Goal: Communication & Community: Answer question/provide support

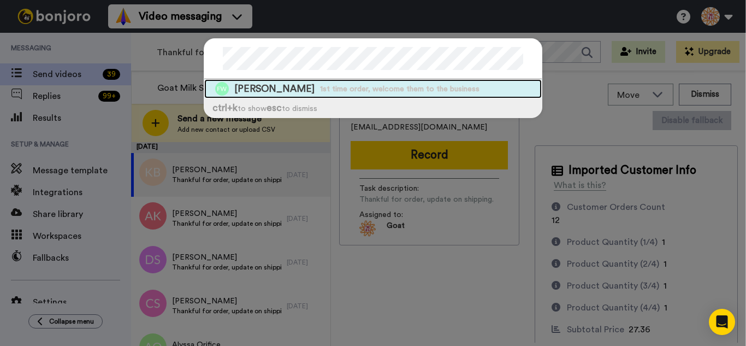
click at [323, 91] on span "1st time order, welcome them to the business" at bounding box center [399, 89] width 159 height 11
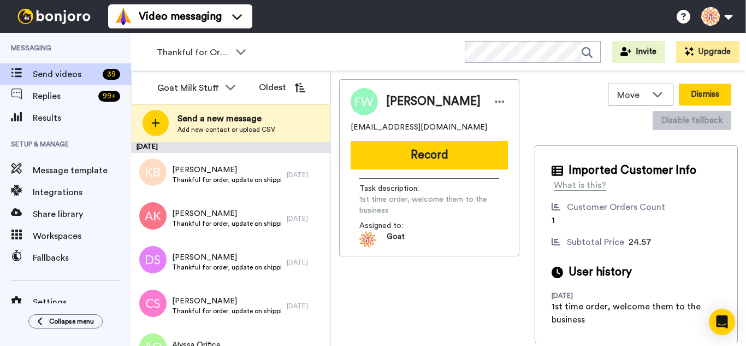
click at [721, 89] on button "Dismiss" at bounding box center [704, 95] width 52 height 22
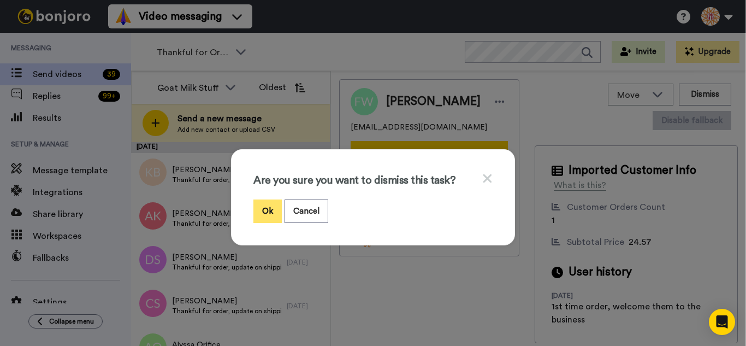
click at [262, 205] on button "Ok" at bounding box center [267, 210] width 28 height 23
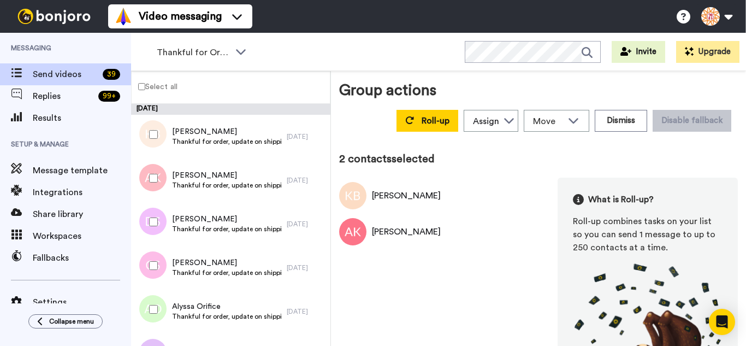
click at [157, 220] on div at bounding box center [151, 221] width 39 height 38
click at [166, 266] on div at bounding box center [151, 265] width 39 height 38
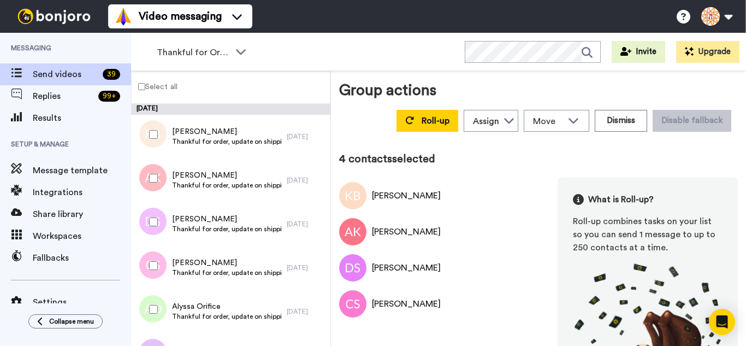
click at [165, 300] on div at bounding box center [151, 309] width 39 height 38
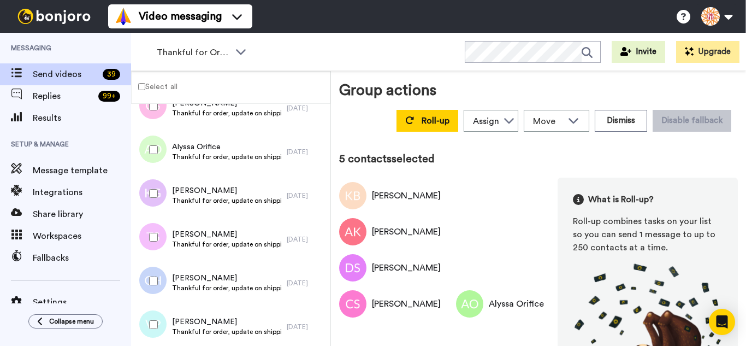
scroll to position [218, 0]
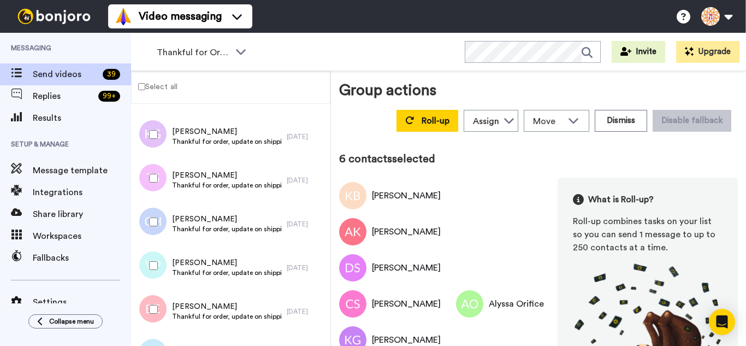
click at [159, 169] on div at bounding box center [151, 178] width 39 height 38
click at [158, 227] on div at bounding box center [151, 221] width 39 height 38
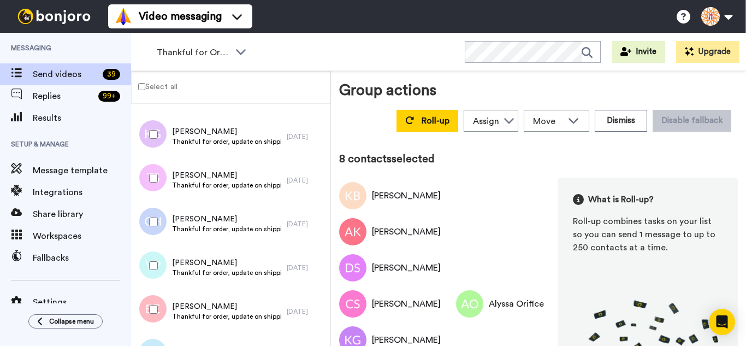
drag, startPoint x: 160, startPoint y: 266, endPoint x: 160, endPoint y: 274, distance: 7.6
click at [160, 267] on div at bounding box center [151, 265] width 39 height 38
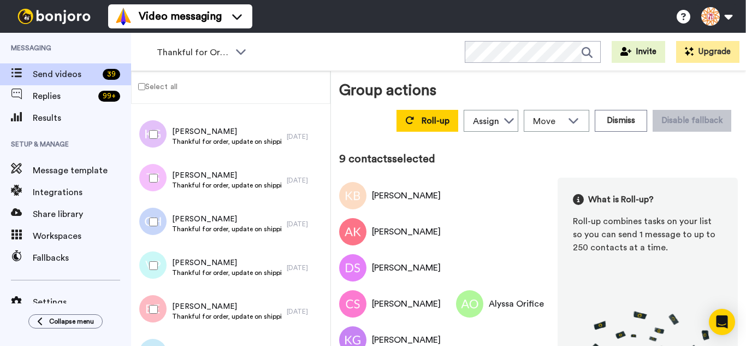
click at [159, 296] on div at bounding box center [151, 309] width 39 height 38
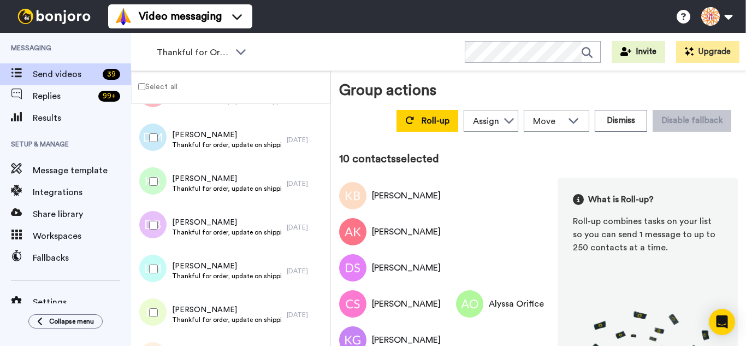
scroll to position [437, 0]
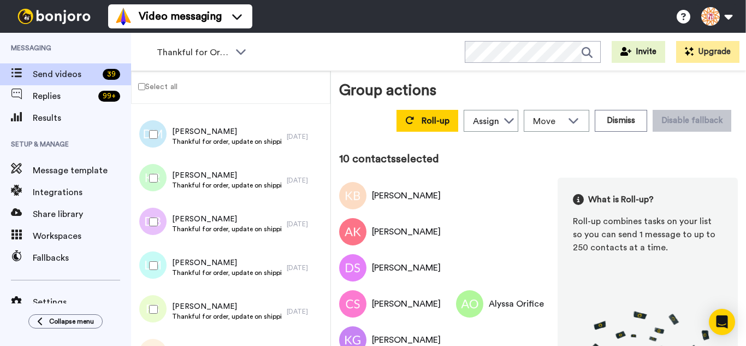
click at [146, 129] on div at bounding box center [151, 134] width 39 height 38
click at [161, 179] on div at bounding box center [151, 178] width 39 height 38
click at [151, 227] on div at bounding box center [151, 221] width 39 height 38
click at [152, 261] on div at bounding box center [151, 265] width 39 height 38
click at [156, 295] on div at bounding box center [151, 309] width 39 height 38
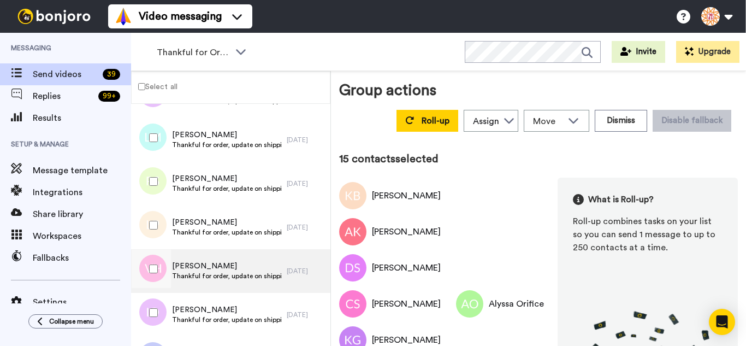
scroll to position [600, 0]
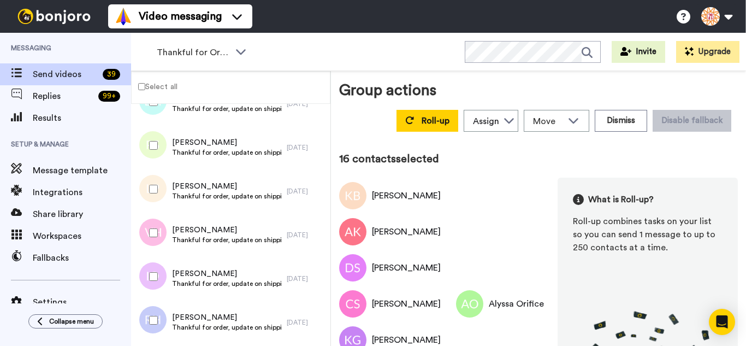
click at [158, 225] on div at bounding box center [151, 232] width 39 height 38
click at [159, 271] on div at bounding box center [151, 276] width 39 height 38
click at [160, 306] on div at bounding box center [151, 320] width 39 height 38
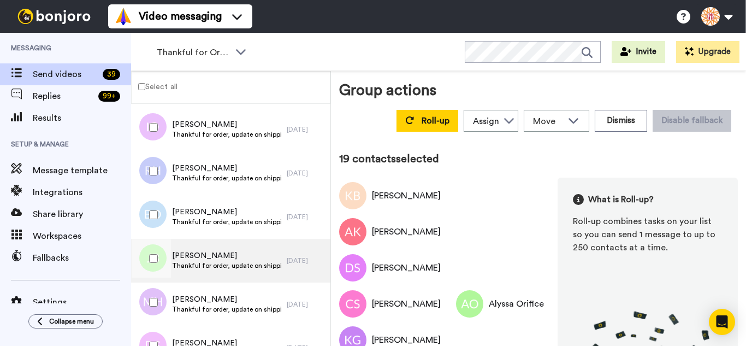
scroll to position [764, 0]
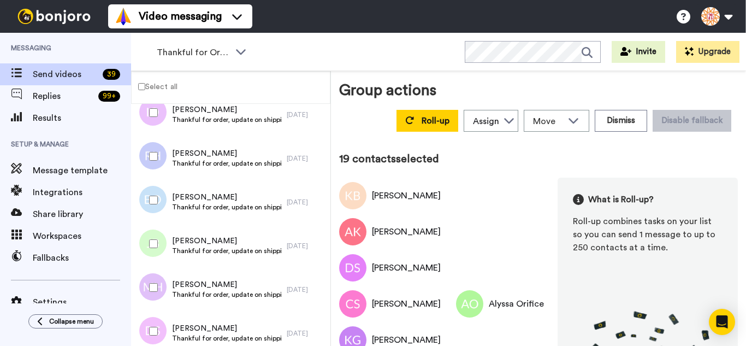
click at [157, 207] on div at bounding box center [151, 200] width 39 height 38
click at [153, 294] on div at bounding box center [151, 287] width 39 height 38
click at [157, 319] on div at bounding box center [151, 331] width 39 height 38
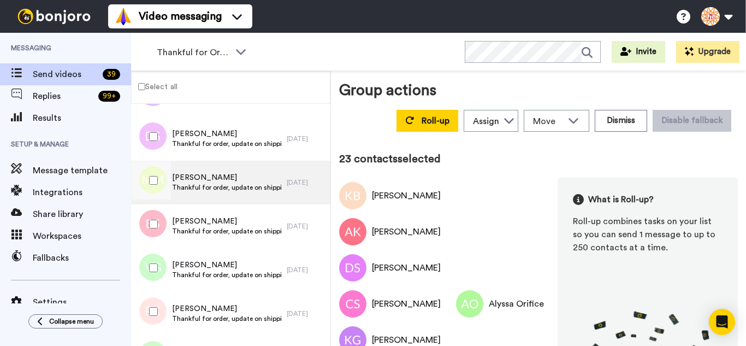
scroll to position [982, 0]
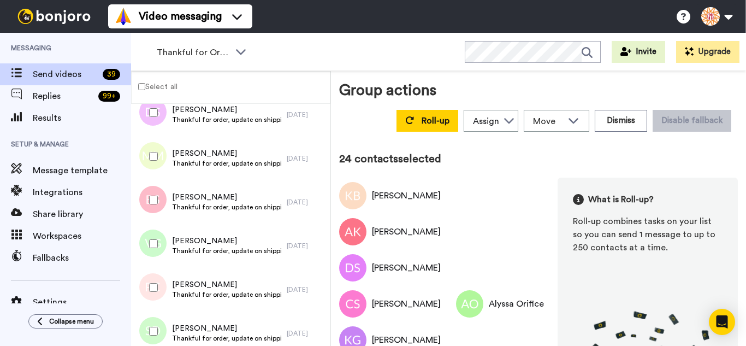
click at [151, 207] on div at bounding box center [151, 200] width 39 height 38
drag, startPoint x: 159, startPoint y: 261, endPoint x: 156, endPoint y: 279, distance: 18.2
click at [157, 263] on div "Vickie Gibson Thankful for order, update on shipping. 1 day ago" at bounding box center [230, 246] width 199 height 44
drag, startPoint x: 156, startPoint y: 293, endPoint x: 154, endPoint y: 312, distance: 18.6
click at [155, 296] on div at bounding box center [151, 287] width 39 height 38
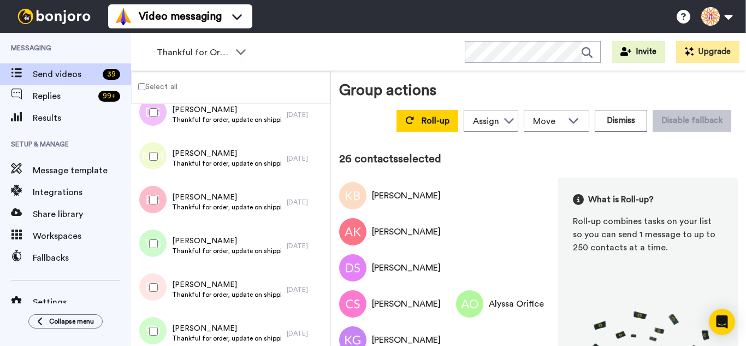
click at [154, 314] on div at bounding box center [151, 331] width 39 height 38
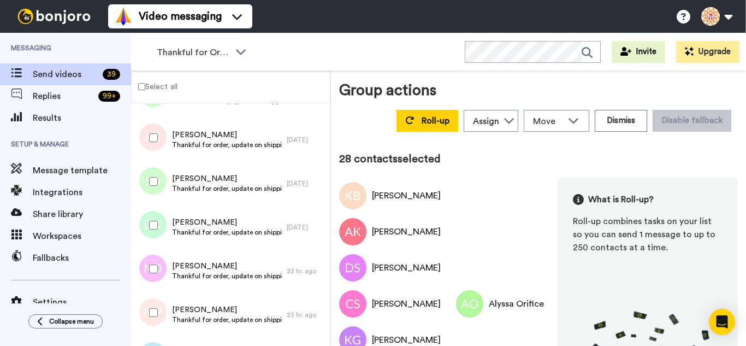
scroll to position [1146, 0]
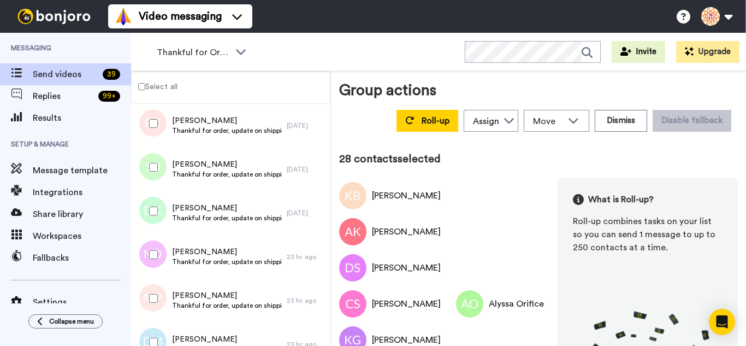
drag, startPoint x: 159, startPoint y: 221, endPoint x: 154, endPoint y: 241, distance: 20.7
click at [160, 221] on div at bounding box center [151, 211] width 39 height 38
click at [154, 252] on div at bounding box center [151, 254] width 39 height 38
drag, startPoint x: 168, startPoint y: 313, endPoint x: 164, endPoint y: 326, distance: 13.8
click at [168, 313] on div at bounding box center [151, 298] width 39 height 38
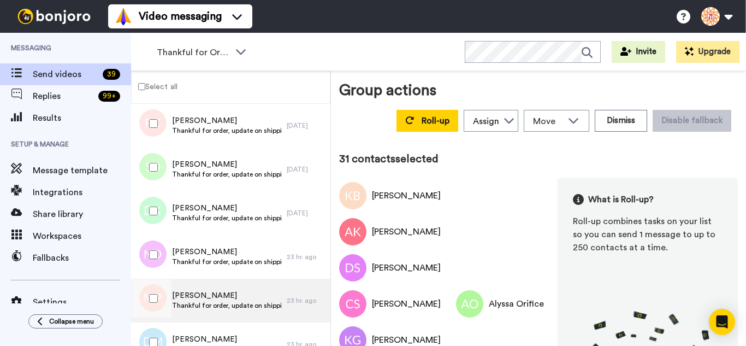
drag, startPoint x: 163, startPoint y: 332, endPoint x: 171, endPoint y: 295, distance: 38.0
click at [163, 332] on div at bounding box center [151, 342] width 39 height 38
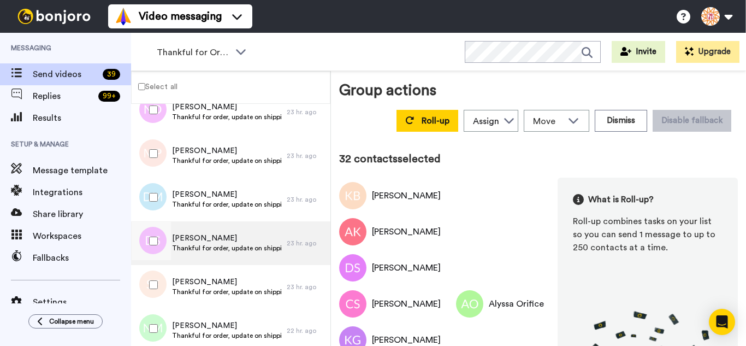
scroll to position [1310, 0]
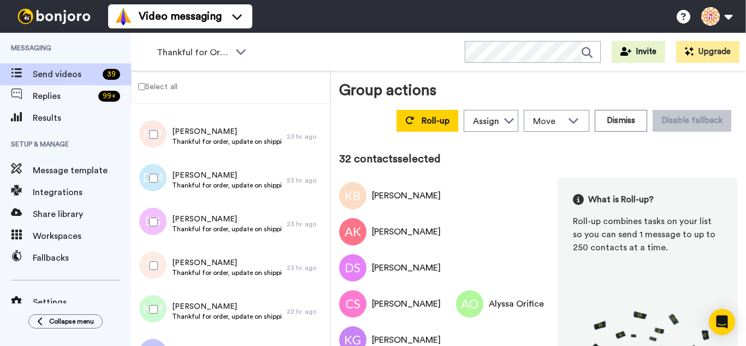
click at [163, 219] on div at bounding box center [151, 221] width 39 height 38
click at [162, 266] on div at bounding box center [151, 265] width 39 height 38
click at [147, 312] on div at bounding box center [151, 309] width 39 height 38
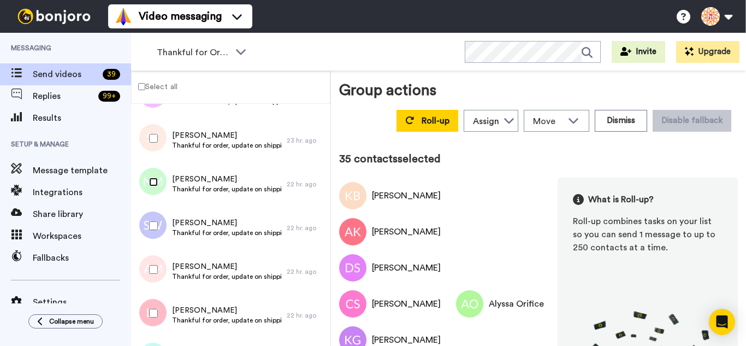
scroll to position [1474, 0]
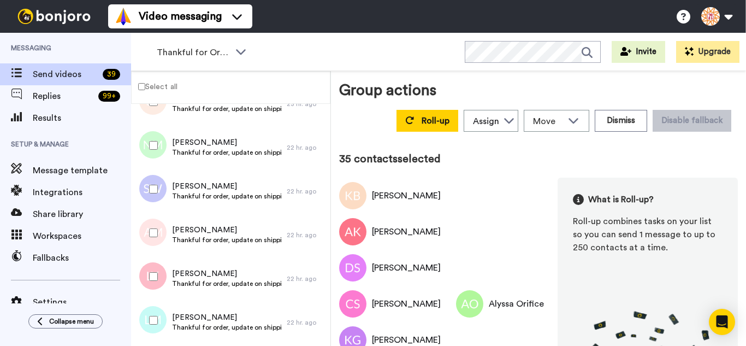
drag, startPoint x: 159, startPoint y: 183, endPoint x: 156, endPoint y: 218, distance: 35.6
click at [159, 183] on div at bounding box center [151, 189] width 39 height 38
click at [154, 228] on div at bounding box center [151, 232] width 39 height 38
drag, startPoint x: 159, startPoint y: 274, endPoint x: 158, endPoint y: 281, distance: 6.6
click at [159, 276] on div at bounding box center [151, 276] width 39 height 38
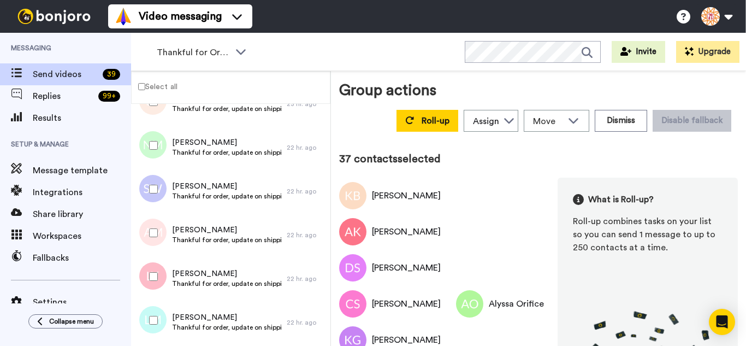
click at [160, 312] on div at bounding box center [151, 320] width 39 height 38
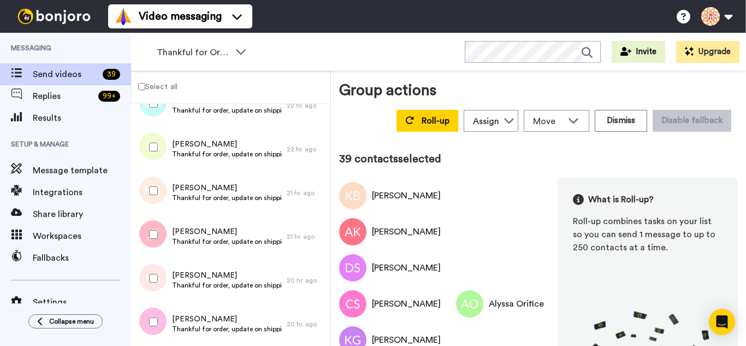
scroll to position [1692, 0]
click at [158, 154] on div at bounding box center [151, 145] width 39 height 38
click at [159, 197] on div at bounding box center [151, 189] width 39 height 38
click at [157, 236] on div at bounding box center [151, 232] width 39 height 38
drag, startPoint x: 158, startPoint y: 235, endPoint x: 162, endPoint y: 306, distance: 71.1
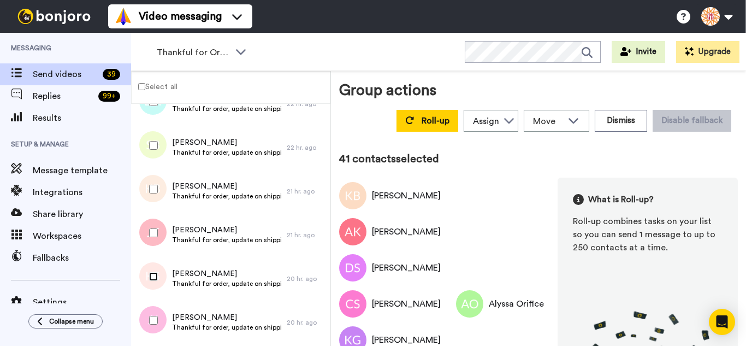
click at [157, 281] on div at bounding box center [151, 276] width 39 height 38
click at [161, 325] on div at bounding box center [151, 320] width 39 height 38
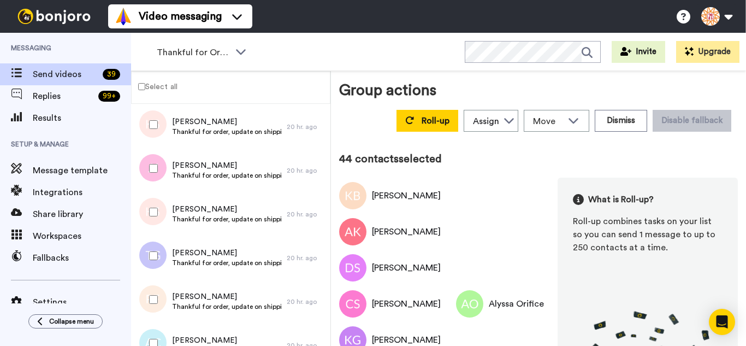
scroll to position [1856, 0]
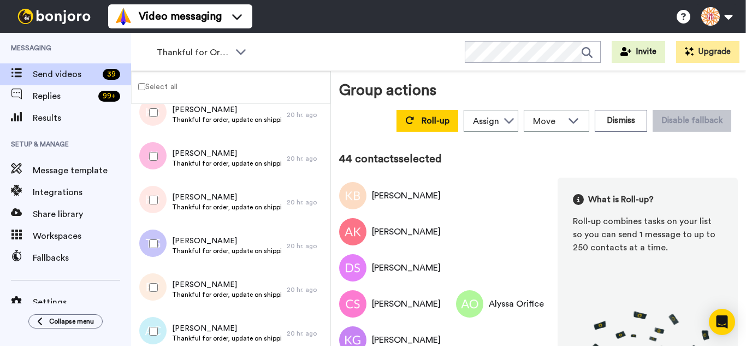
drag, startPoint x: 155, startPoint y: 191, endPoint x: 154, endPoint y: 237, distance: 46.4
click at [156, 192] on div at bounding box center [151, 200] width 39 height 38
drag, startPoint x: 159, startPoint y: 287, endPoint x: 158, endPoint y: 314, distance: 27.3
click at [159, 290] on div at bounding box center [151, 287] width 39 height 38
click at [159, 324] on div at bounding box center [151, 331] width 39 height 38
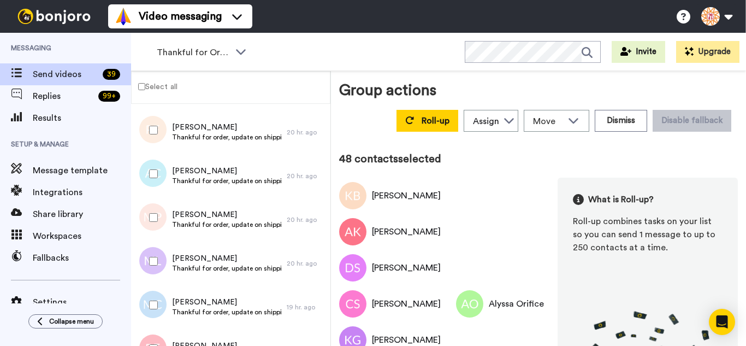
scroll to position [2020, 0]
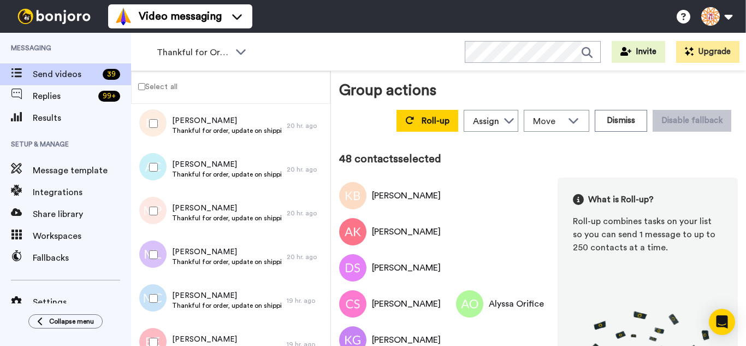
click at [162, 228] on div at bounding box center [151, 211] width 39 height 38
drag, startPoint x: 156, startPoint y: 260, endPoint x: 157, endPoint y: 287, distance: 26.8
click at [156, 261] on div at bounding box center [151, 254] width 39 height 38
drag, startPoint x: 158, startPoint y: 299, endPoint x: 163, endPoint y: 330, distance: 32.0
click at [158, 301] on div at bounding box center [151, 298] width 39 height 38
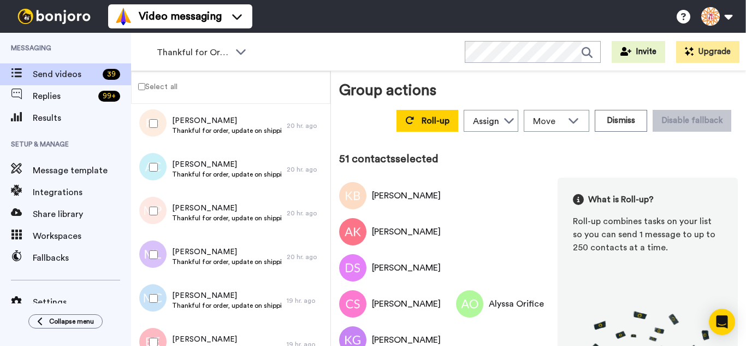
click at [163, 331] on div at bounding box center [151, 342] width 39 height 38
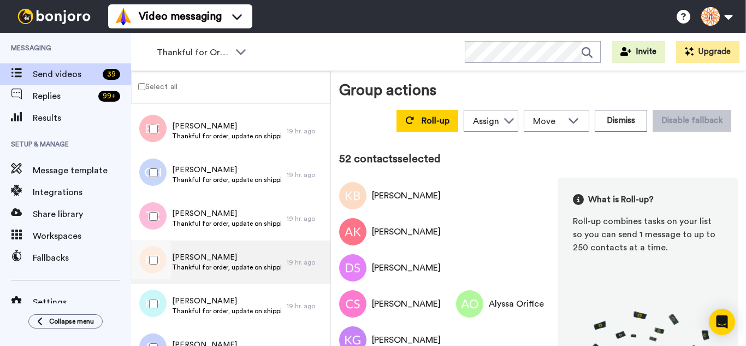
scroll to position [2238, 0]
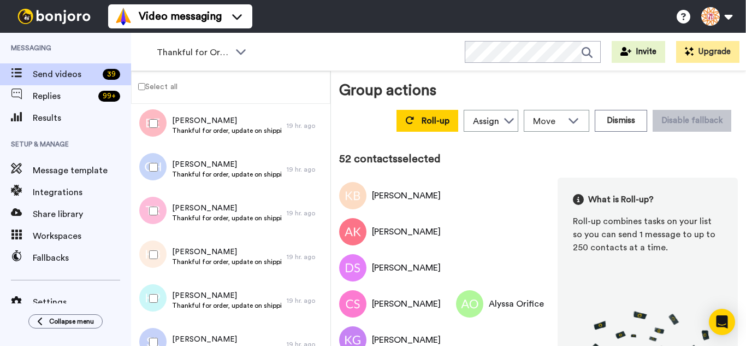
click at [160, 205] on div at bounding box center [151, 211] width 39 height 38
click at [154, 163] on div at bounding box center [151, 167] width 39 height 38
click at [158, 252] on div at bounding box center [151, 254] width 39 height 38
click at [153, 332] on div at bounding box center [151, 342] width 39 height 38
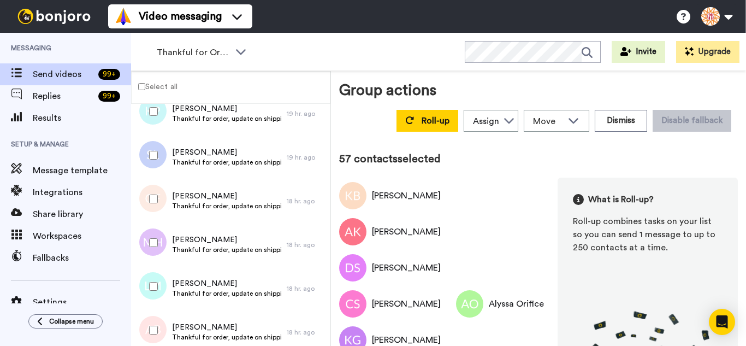
scroll to position [2456, 0]
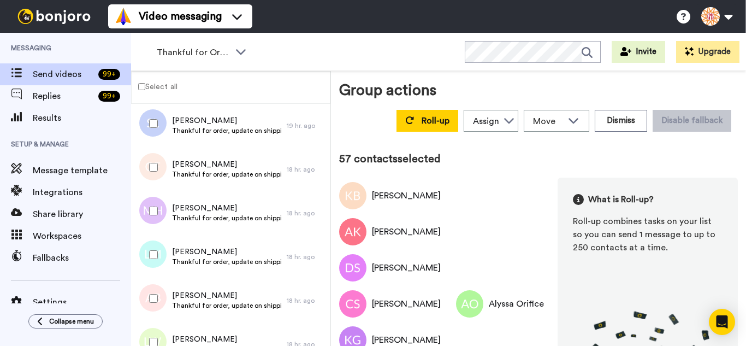
drag, startPoint x: 145, startPoint y: 161, endPoint x: 152, endPoint y: 197, distance: 36.7
click at [146, 166] on div at bounding box center [151, 167] width 39 height 38
click at [158, 225] on div at bounding box center [151, 211] width 39 height 38
click at [155, 249] on div at bounding box center [151, 254] width 39 height 38
click at [149, 281] on div at bounding box center [151, 298] width 39 height 38
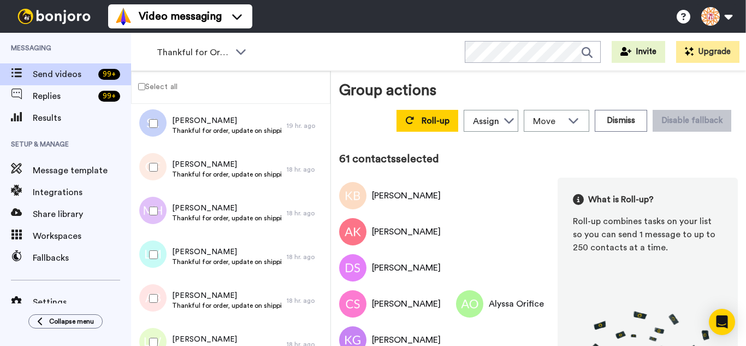
click at [159, 326] on div at bounding box center [151, 342] width 39 height 38
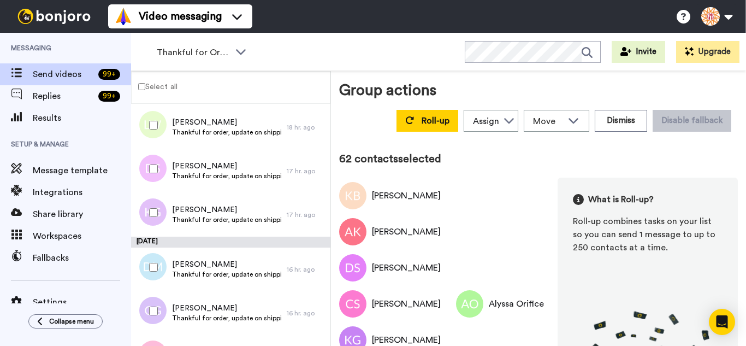
scroll to position [2675, 0]
click at [147, 168] on div at bounding box center [151, 167] width 39 height 38
click at [155, 219] on div at bounding box center [151, 211] width 39 height 38
drag, startPoint x: 156, startPoint y: 303, endPoint x: 164, endPoint y: 283, distance: 21.6
click at [156, 303] on div at bounding box center [151, 309] width 39 height 38
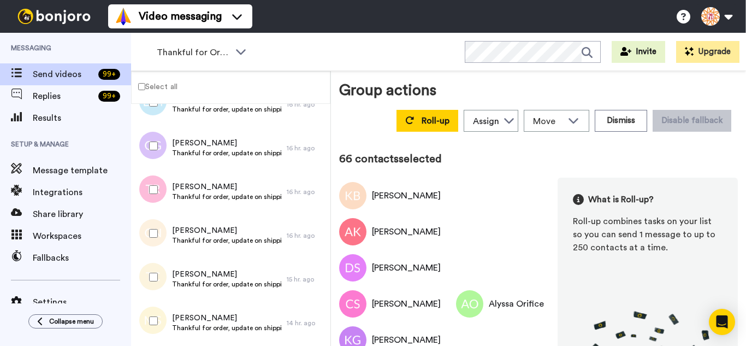
scroll to position [2838, 0]
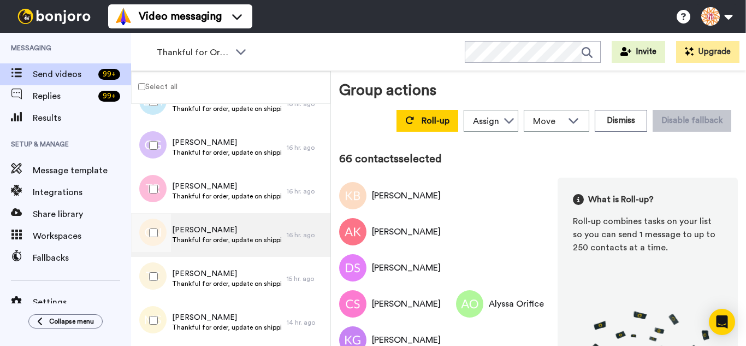
click at [155, 213] on div at bounding box center [150, 235] width 33 height 44
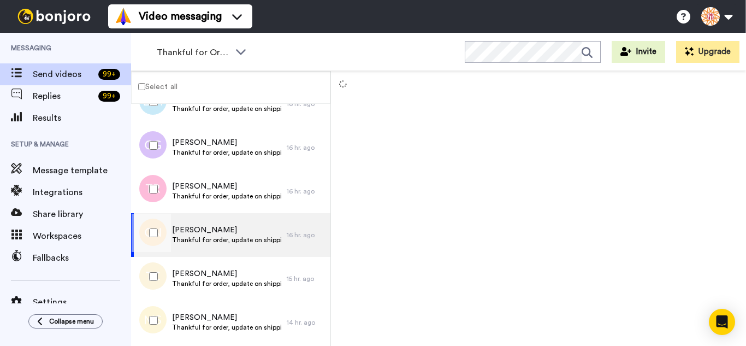
click at [150, 183] on div at bounding box center [151, 189] width 39 height 38
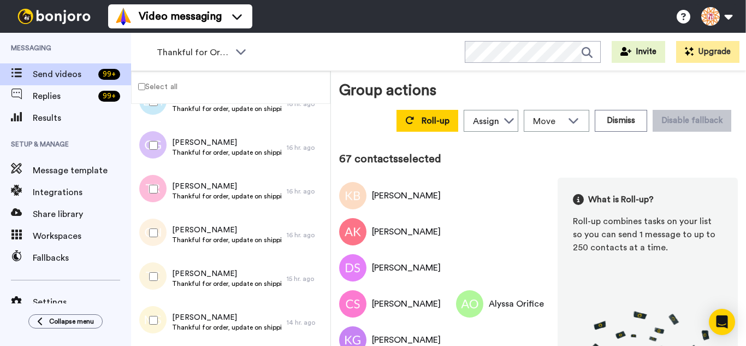
click at [158, 233] on div at bounding box center [151, 232] width 39 height 38
click at [151, 270] on div at bounding box center [151, 276] width 39 height 38
drag, startPoint x: 150, startPoint y: 309, endPoint x: 152, endPoint y: 328, distance: 18.7
click at [150, 313] on div at bounding box center [151, 320] width 39 height 38
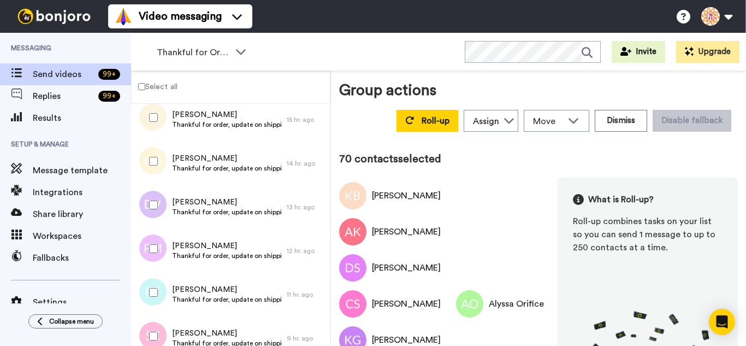
scroll to position [3002, 0]
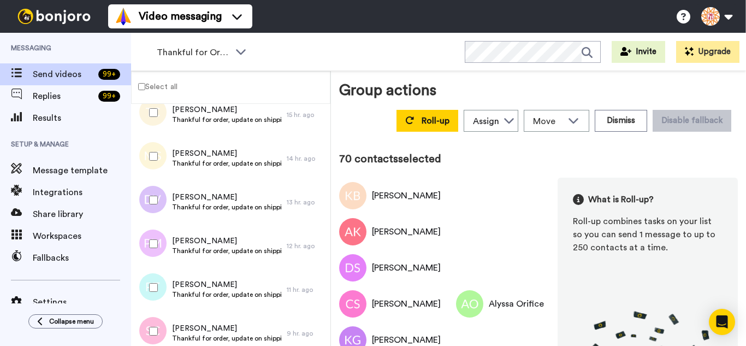
click at [151, 209] on div at bounding box center [151, 200] width 39 height 38
drag, startPoint x: 158, startPoint y: 231, endPoint x: 160, endPoint y: 279, distance: 48.1
click at [158, 233] on div at bounding box center [151, 243] width 39 height 38
click at [160, 282] on div at bounding box center [151, 287] width 39 height 38
click at [158, 314] on div at bounding box center [151, 331] width 39 height 38
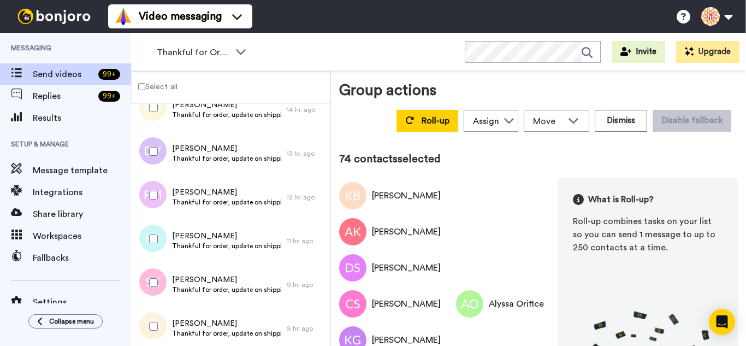
scroll to position [3166, 0]
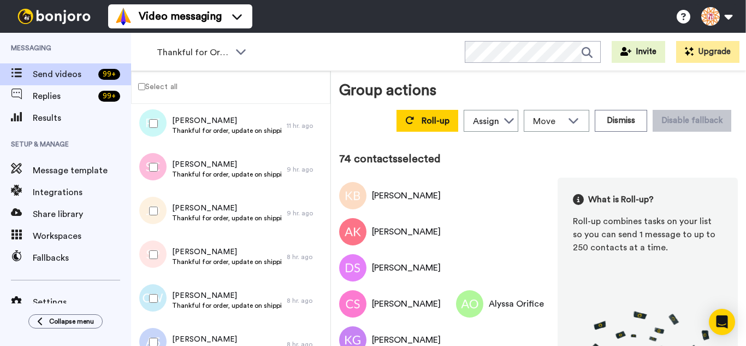
click at [154, 217] on div at bounding box center [151, 211] width 39 height 38
click at [153, 308] on div at bounding box center [151, 298] width 39 height 38
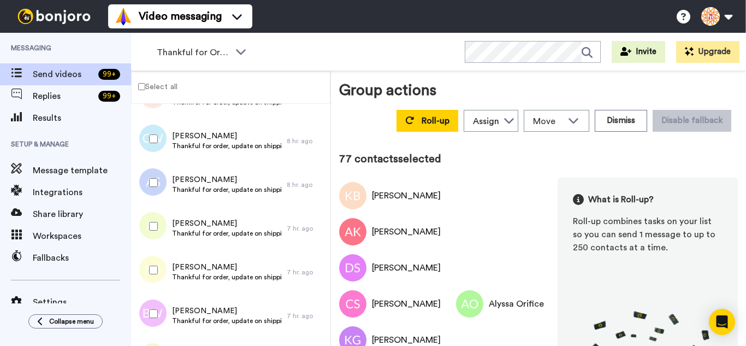
scroll to position [3329, 0]
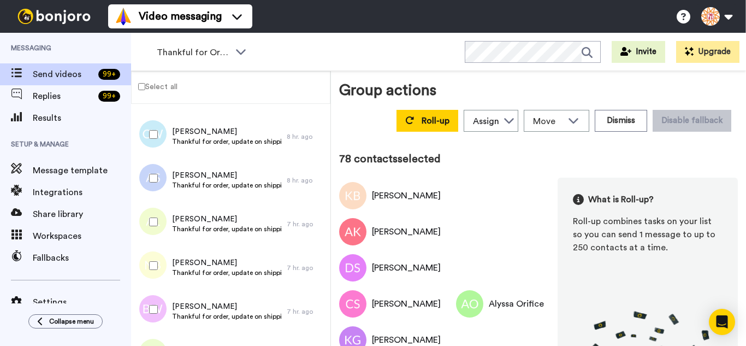
click at [150, 210] on div at bounding box center [151, 221] width 39 height 38
click at [153, 299] on div at bounding box center [151, 309] width 39 height 38
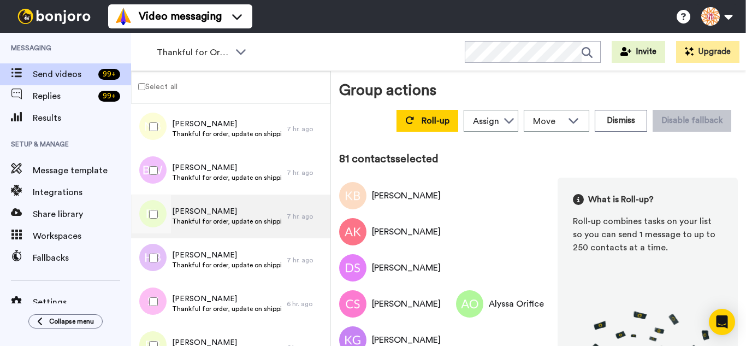
scroll to position [3493, 0]
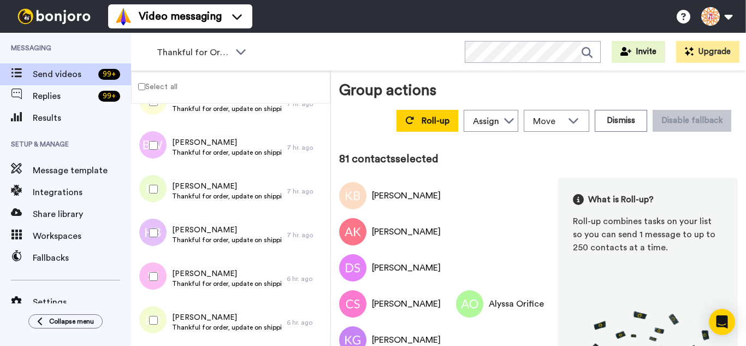
click at [165, 199] on div at bounding box center [151, 189] width 39 height 38
drag, startPoint x: 156, startPoint y: 269, endPoint x: 159, endPoint y: 312, distance: 43.2
click at [156, 270] on div at bounding box center [151, 276] width 39 height 38
drag, startPoint x: 161, startPoint y: 320, endPoint x: 162, endPoint y: 313, distance: 7.2
click at [160, 320] on div at bounding box center [151, 320] width 39 height 38
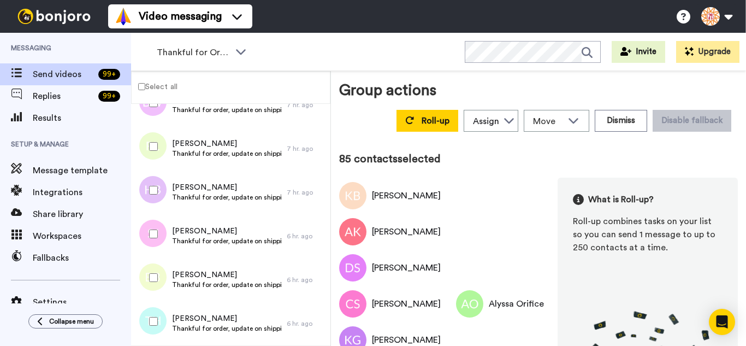
scroll to position [3657, 0]
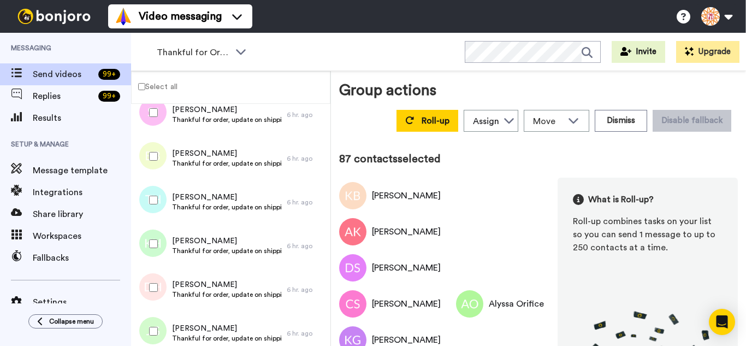
click at [157, 290] on div at bounding box center [151, 287] width 39 height 38
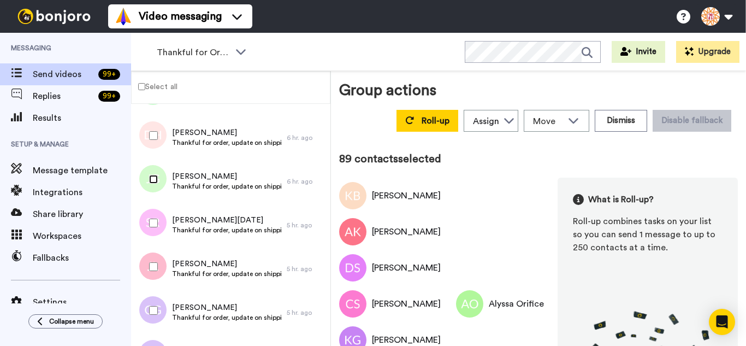
scroll to position [3821, 0]
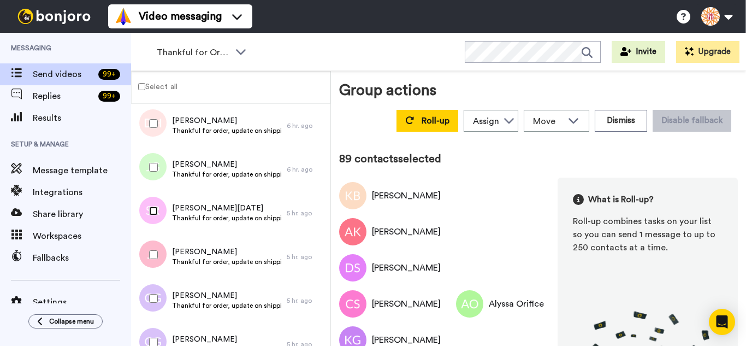
drag, startPoint x: 158, startPoint y: 290, endPoint x: 154, endPoint y: 243, distance: 46.5
click at [156, 217] on div at bounding box center [151, 211] width 39 height 38
click at [158, 295] on div at bounding box center [151, 298] width 39 height 38
click at [166, 343] on div at bounding box center [151, 342] width 39 height 38
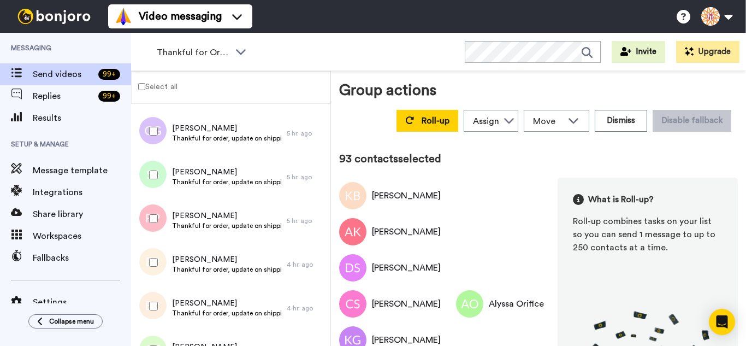
scroll to position [4039, 0]
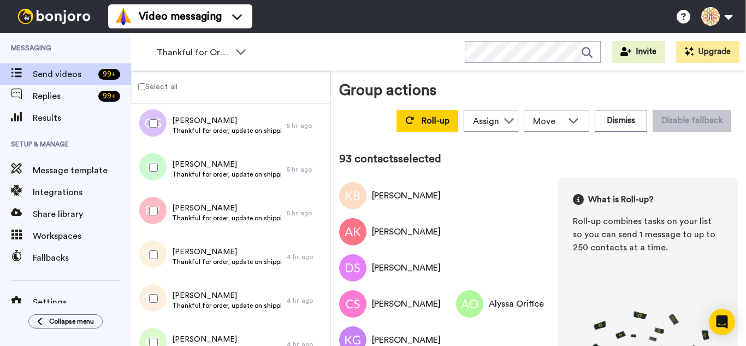
drag, startPoint x: 147, startPoint y: 156, endPoint x: 145, endPoint y: 171, distance: 16.1
click at [147, 156] on div at bounding box center [151, 167] width 39 height 38
click at [142, 210] on div at bounding box center [151, 211] width 39 height 38
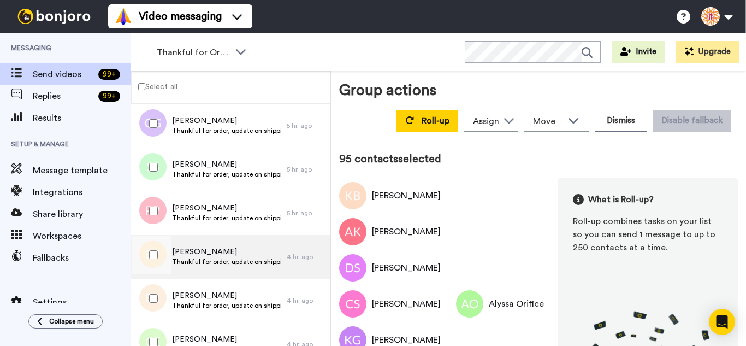
click at [152, 276] on div at bounding box center [150, 257] width 33 height 44
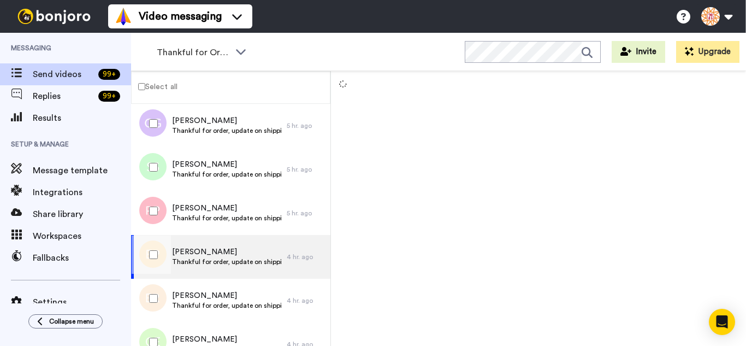
drag, startPoint x: 153, startPoint y: 245, endPoint x: 146, endPoint y: 297, distance: 52.8
click at [153, 248] on div at bounding box center [151, 254] width 39 height 38
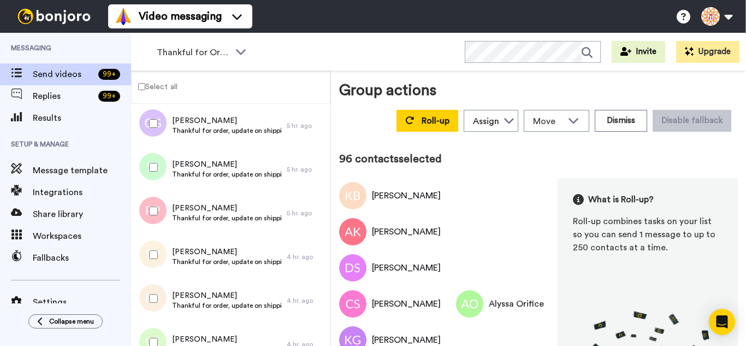
click at [146, 297] on div at bounding box center [151, 298] width 39 height 38
click at [152, 328] on div at bounding box center [151, 342] width 39 height 38
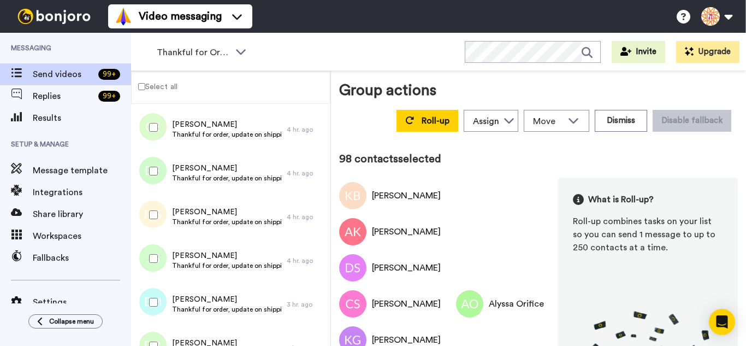
scroll to position [4257, 0]
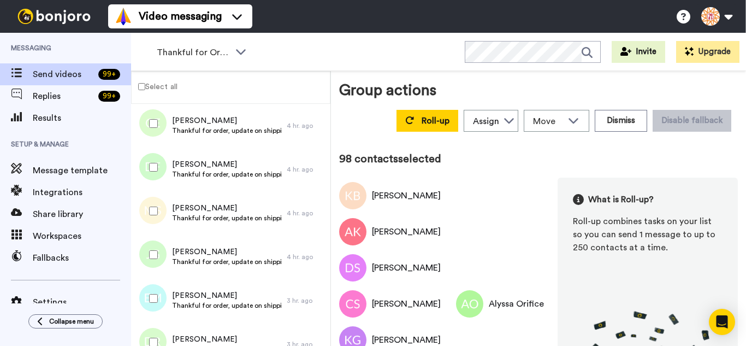
drag, startPoint x: 158, startPoint y: 163, endPoint x: 156, endPoint y: 205, distance: 42.6
click at [158, 163] on div at bounding box center [151, 167] width 39 height 38
click at [163, 269] on div at bounding box center [151, 254] width 39 height 38
drag, startPoint x: 164, startPoint y: 290, endPoint x: 162, endPoint y: 314, distance: 24.1
click at [164, 291] on div at bounding box center [151, 298] width 39 height 38
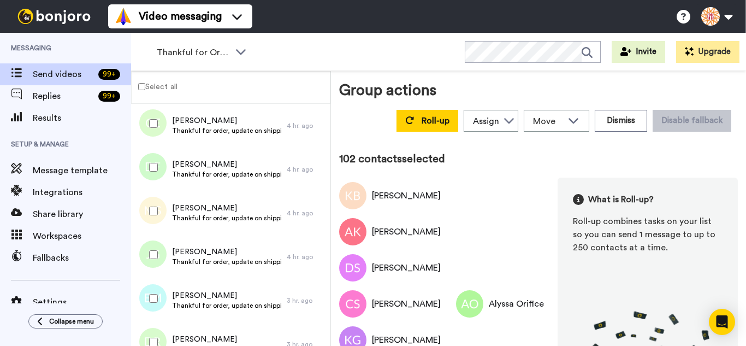
click at [162, 332] on div at bounding box center [151, 342] width 39 height 38
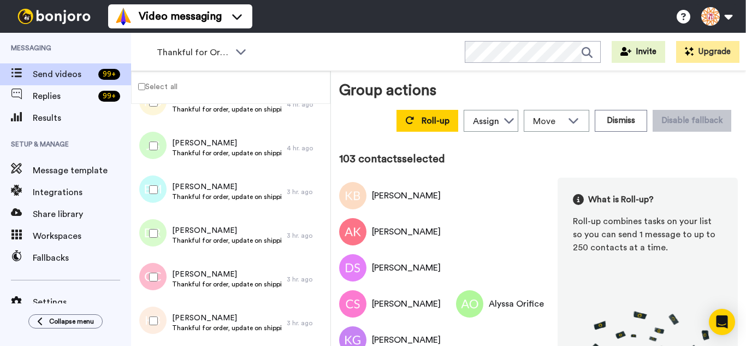
scroll to position [4367, 0]
click at [156, 240] on div at bounding box center [151, 232] width 39 height 38
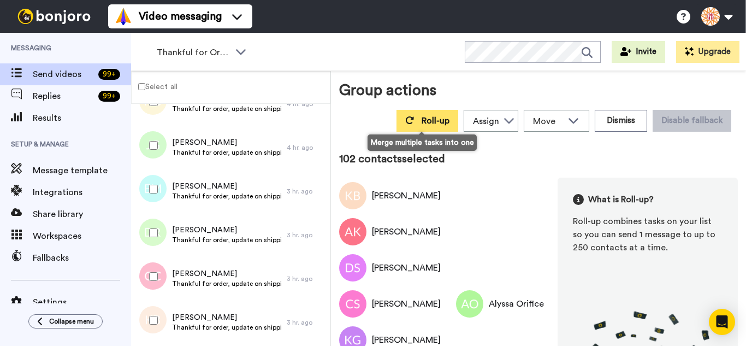
click at [421, 118] on span "Roll-up" at bounding box center [435, 120] width 28 height 9
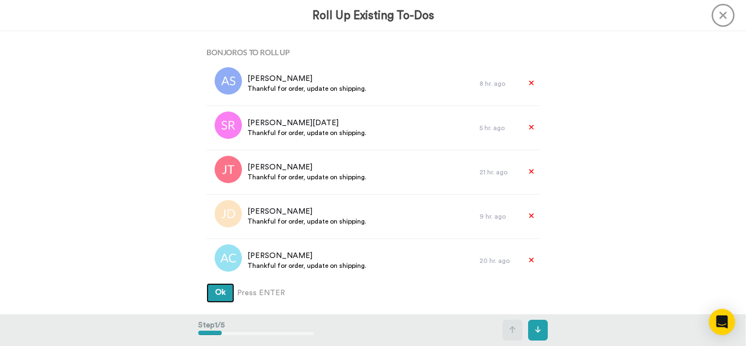
click at [206, 283] on button "Ok" at bounding box center [220, 293] width 28 height 20
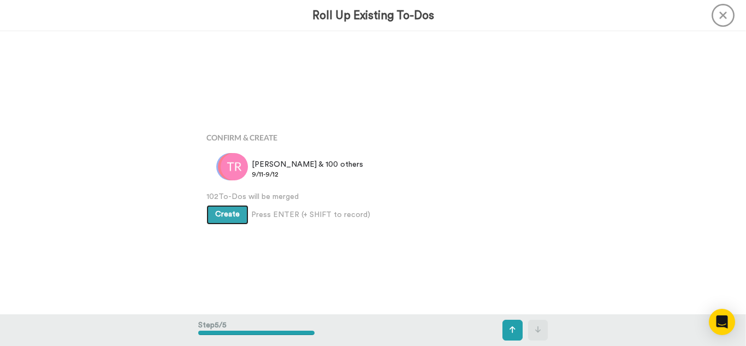
scroll to position [1130, 0]
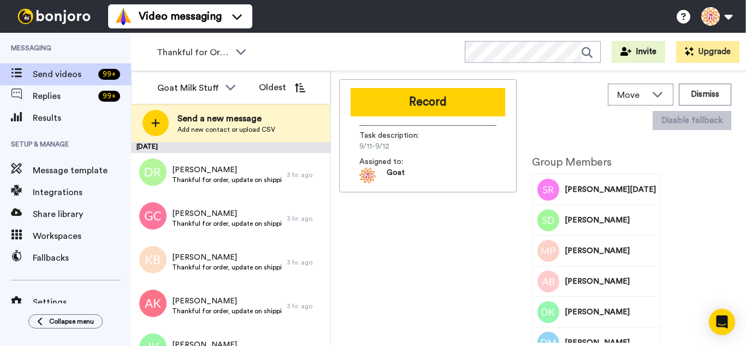
click at [403, 103] on button "Record" at bounding box center [427, 102] width 154 height 28
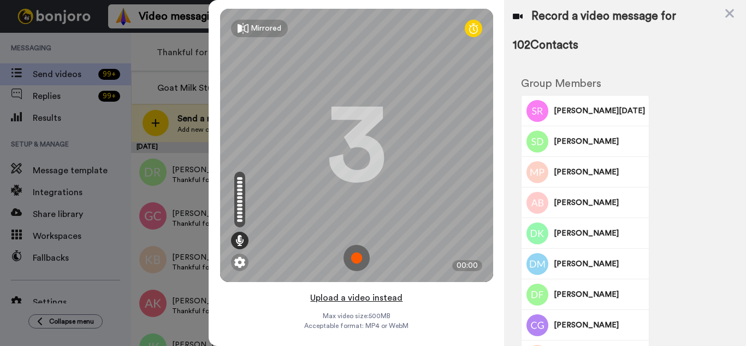
click at [394, 297] on button "Upload a video instead" at bounding box center [356, 297] width 99 height 14
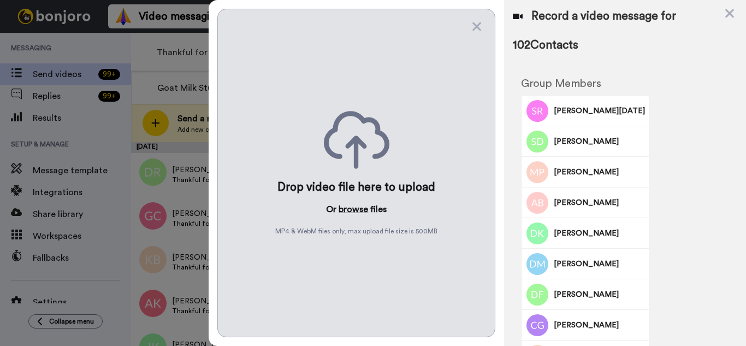
click at [361, 212] on button "browse" at bounding box center [352, 208] width 29 height 13
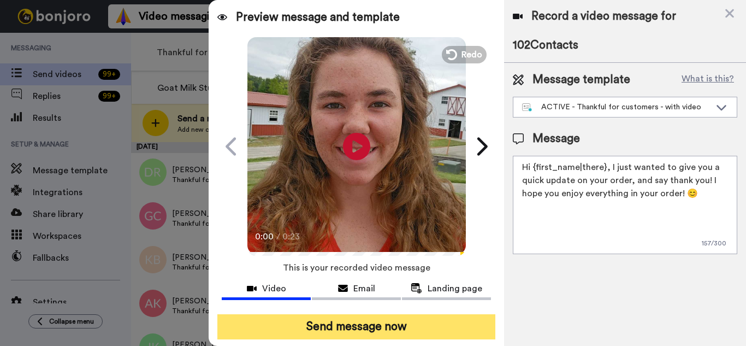
click at [372, 323] on button "Send message now" at bounding box center [356, 326] width 278 height 25
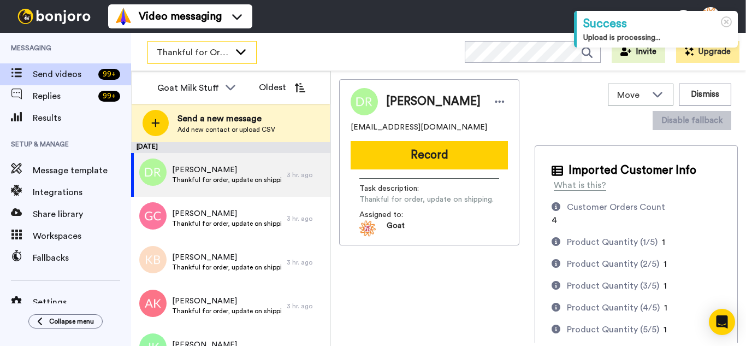
click at [223, 55] on span "Thankful for Orders" at bounding box center [193, 52] width 73 height 13
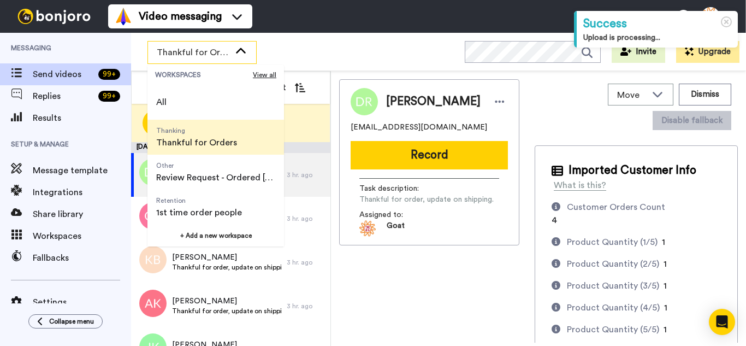
click at [332, 38] on div "Thankful for Orders WORKSPACES View all All Thanking Thankful for Orders Other …" at bounding box center [438, 52] width 615 height 38
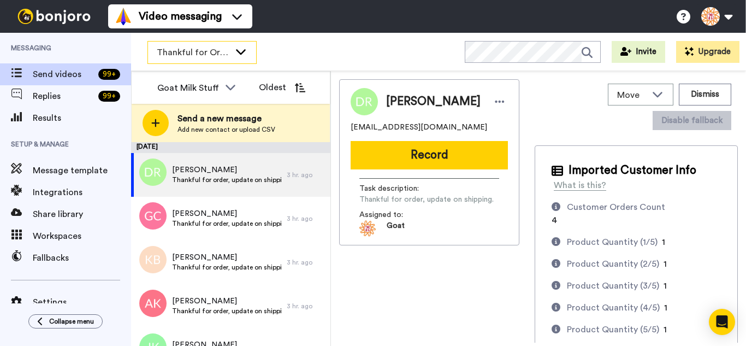
click at [205, 51] on span "Thankful for Orders" at bounding box center [193, 52] width 73 height 13
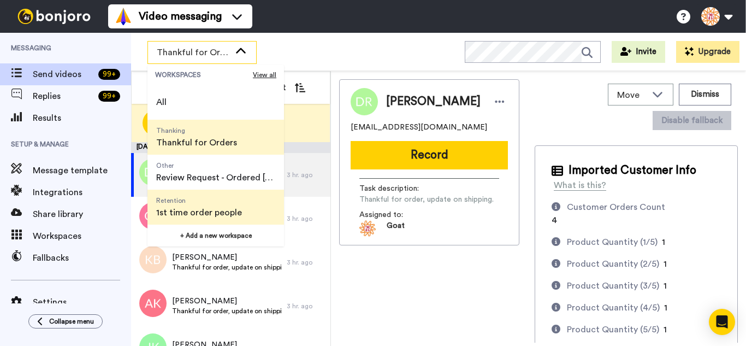
click at [210, 207] on span "1st time order people" at bounding box center [199, 212] width 86 height 13
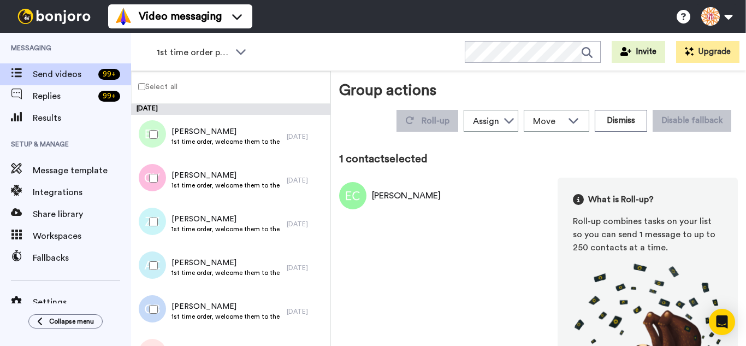
click at [153, 187] on div at bounding box center [151, 178] width 39 height 38
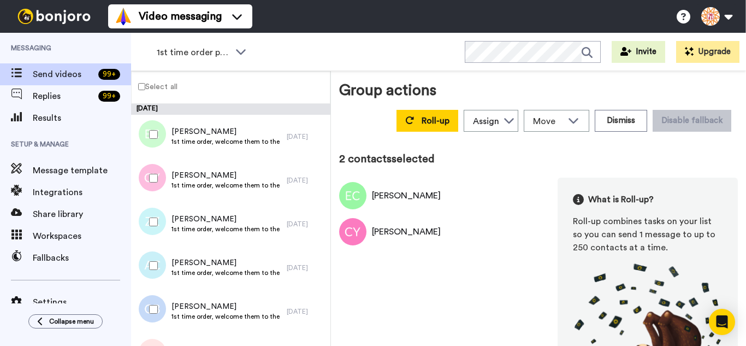
click at [160, 224] on div at bounding box center [151, 221] width 39 height 38
click at [159, 258] on div at bounding box center [151, 265] width 39 height 38
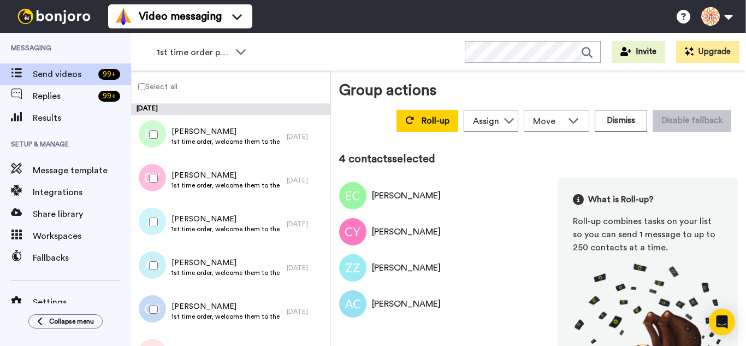
click at [160, 299] on div at bounding box center [151, 309] width 39 height 38
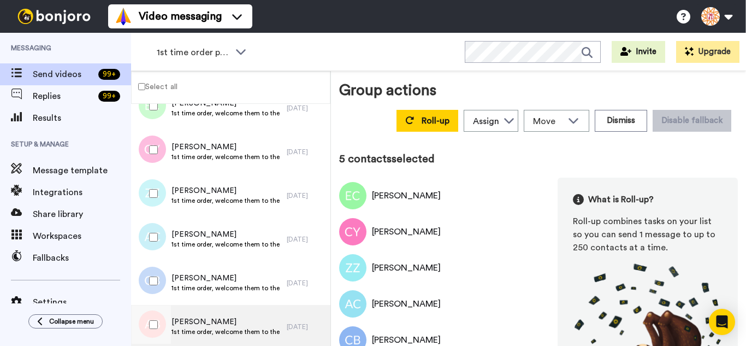
scroll to position [164, 0]
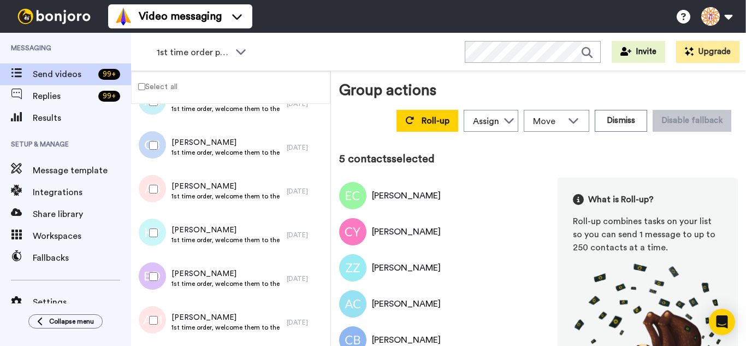
click at [153, 193] on div at bounding box center [151, 189] width 39 height 38
click at [163, 234] on div at bounding box center [151, 232] width 39 height 38
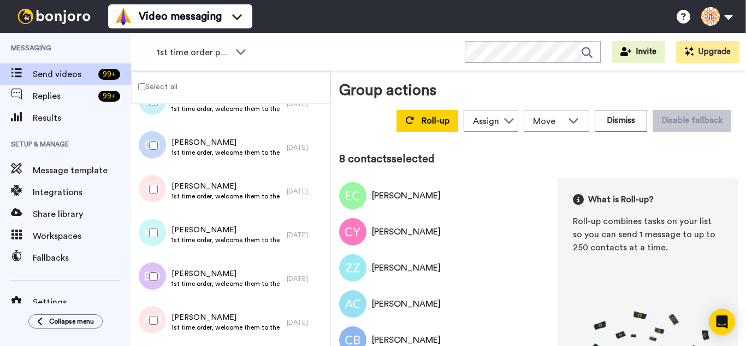
click at [162, 313] on div at bounding box center [151, 320] width 39 height 38
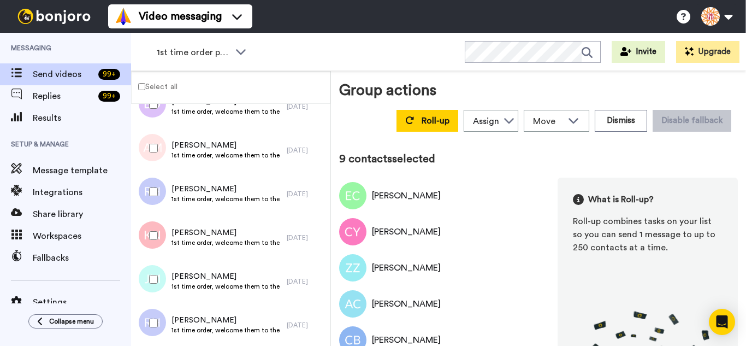
scroll to position [382, 0]
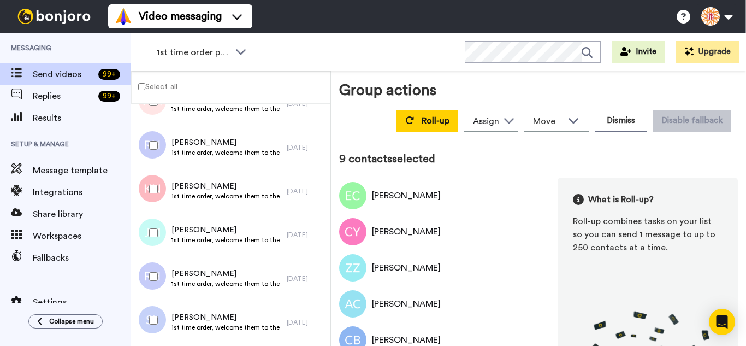
drag, startPoint x: 153, startPoint y: 134, endPoint x: 153, endPoint y: 178, distance: 43.7
click at [153, 135] on div at bounding box center [151, 145] width 39 height 38
click at [154, 199] on div at bounding box center [151, 189] width 39 height 38
click at [151, 237] on div at bounding box center [151, 232] width 39 height 38
click at [155, 273] on div at bounding box center [151, 276] width 39 height 38
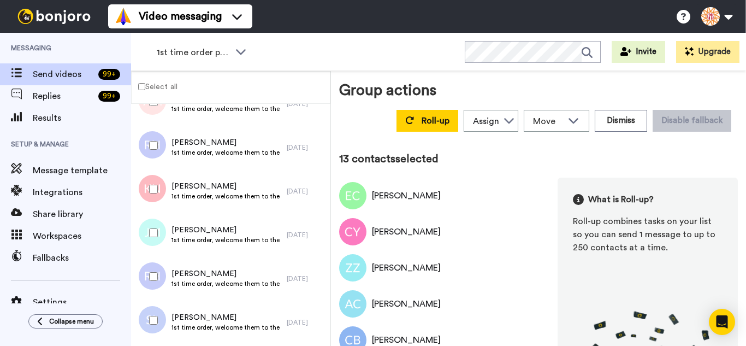
click at [163, 307] on div at bounding box center [151, 320] width 39 height 38
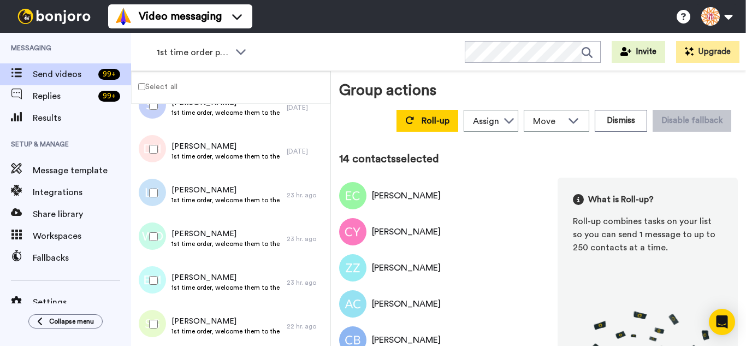
scroll to position [600, 0]
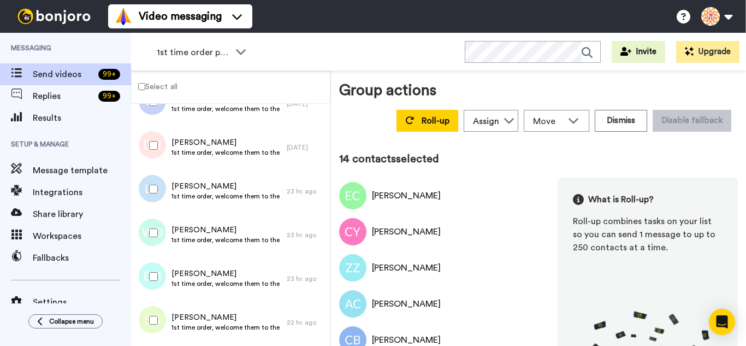
click at [157, 153] on div at bounding box center [151, 145] width 39 height 38
click at [151, 201] on div at bounding box center [151, 189] width 39 height 38
click at [157, 245] on div at bounding box center [151, 232] width 39 height 38
click at [164, 283] on div at bounding box center [151, 276] width 39 height 38
click at [157, 307] on div at bounding box center [151, 320] width 39 height 38
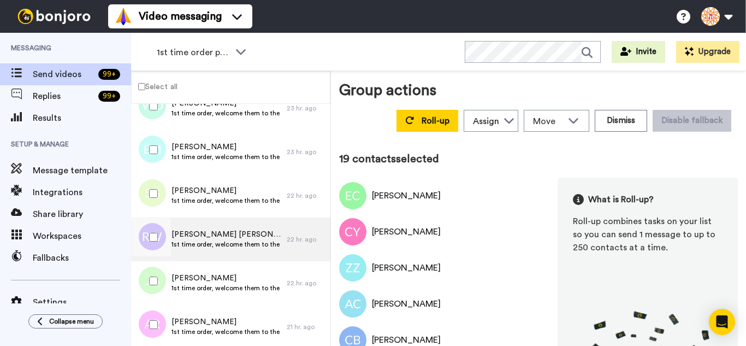
scroll to position [764, 0]
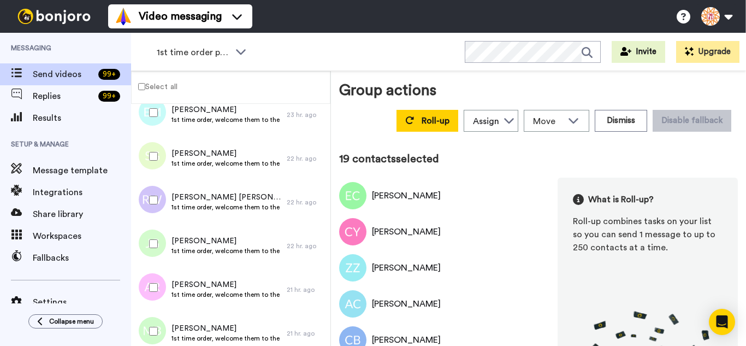
click at [159, 204] on div at bounding box center [151, 200] width 39 height 38
drag, startPoint x: 162, startPoint y: 255, endPoint x: 159, endPoint y: 249, distance: 6.6
click at [160, 254] on div at bounding box center [151, 243] width 39 height 38
click at [160, 285] on div at bounding box center [151, 287] width 39 height 38
click at [158, 325] on div at bounding box center [151, 331] width 39 height 38
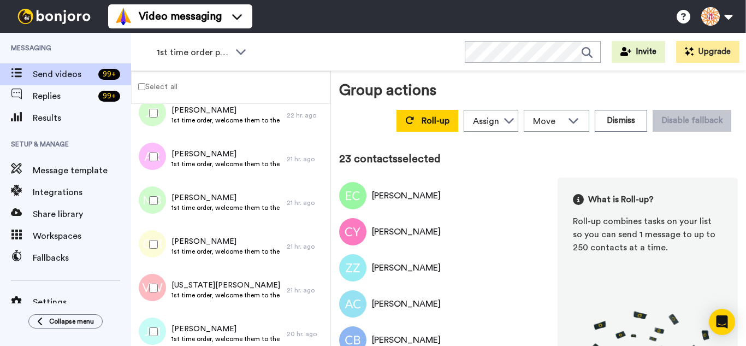
scroll to position [928, 0]
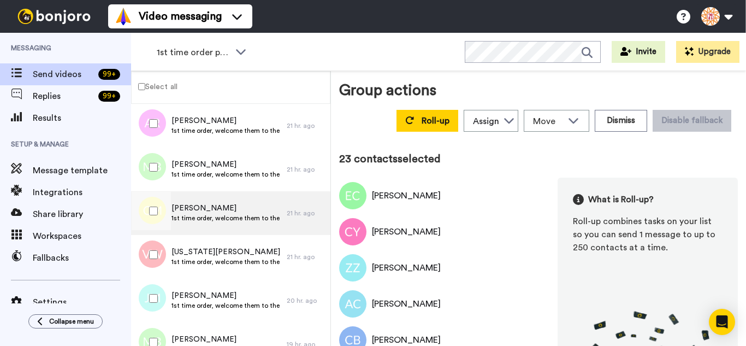
click at [154, 216] on div at bounding box center [151, 211] width 39 height 38
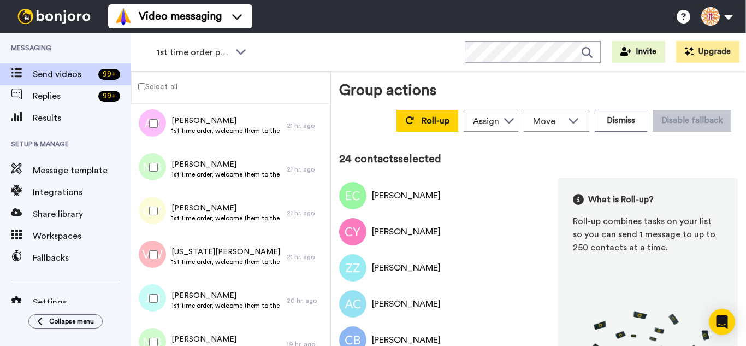
click at [154, 261] on div at bounding box center [151, 254] width 39 height 38
click at [153, 302] on div at bounding box center [151, 298] width 39 height 38
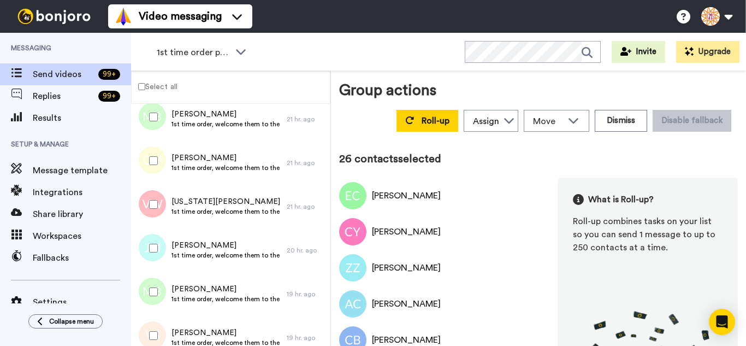
scroll to position [1092, 0]
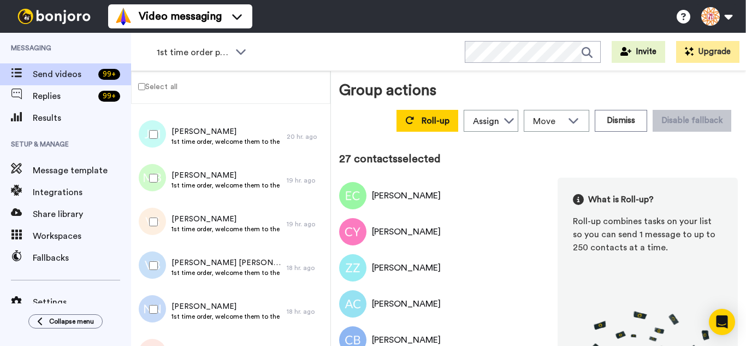
drag, startPoint x: 158, startPoint y: 254, endPoint x: 157, endPoint y: 259, distance: 5.6
click at [157, 259] on div at bounding box center [151, 265] width 39 height 38
click at [162, 309] on div at bounding box center [151, 309] width 39 height 38
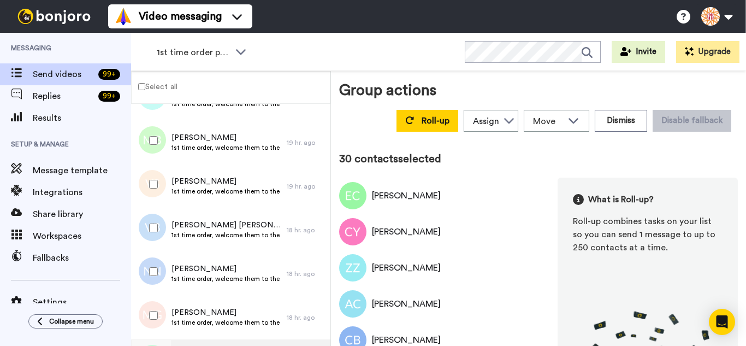
scroll to position [1255, 0]
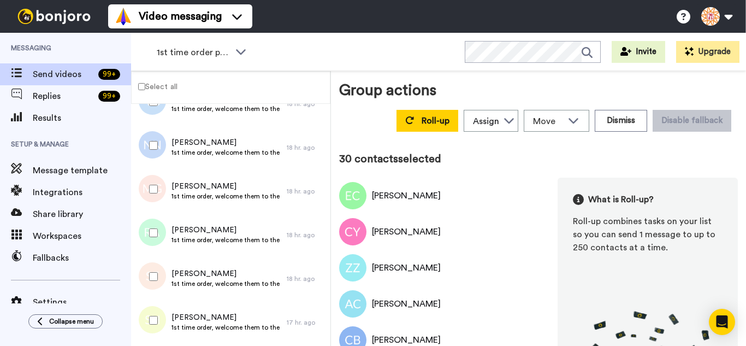
click at [154, 201] on div at bounding box center [151, 189] width 39 height 38
click at [146, 279] on div at bounding box center [151, 276] width 39 height 38
click at [156, 329] on div at bounding box center [151, 320] width 39 height 38
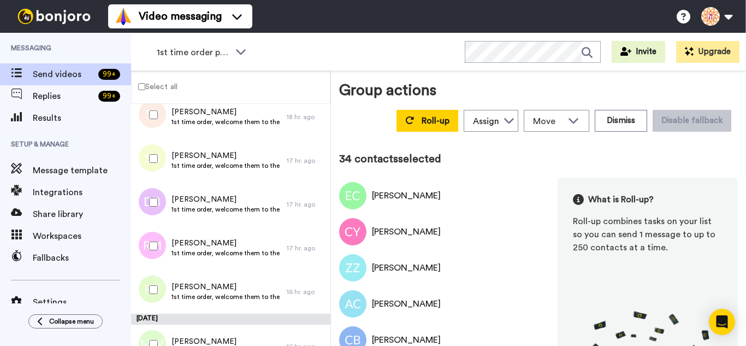
scroll to position [1419, 0]
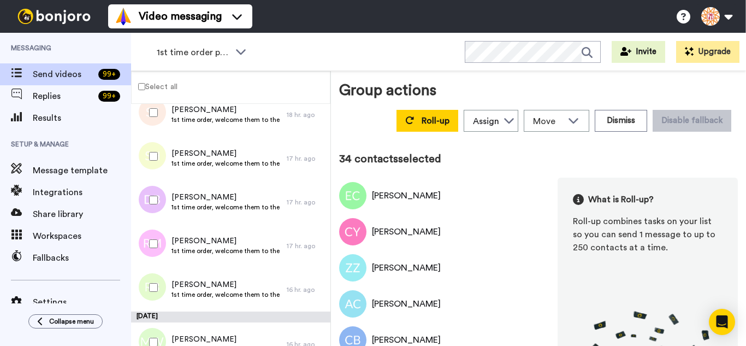
drag, startPoint x: 160, startPoint y: 198, endPoint x: 152, endPoint y: 238, distance: 40.8
click at [159, 202] on div at bounding box center [151, 200] width 39 height 38
click at [157, 273] on div at bounding box center [151, 287] width 39 height 38
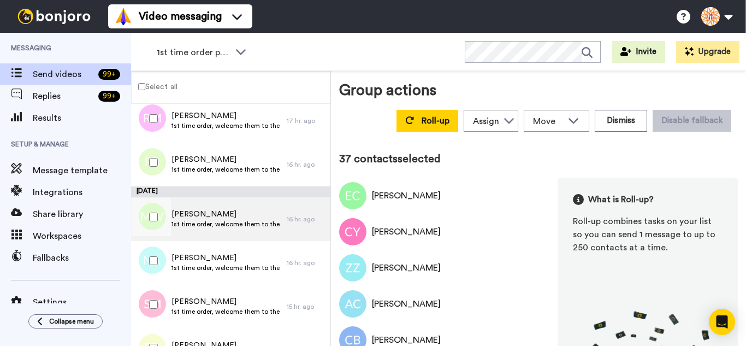
scroll to position [1583, 0]
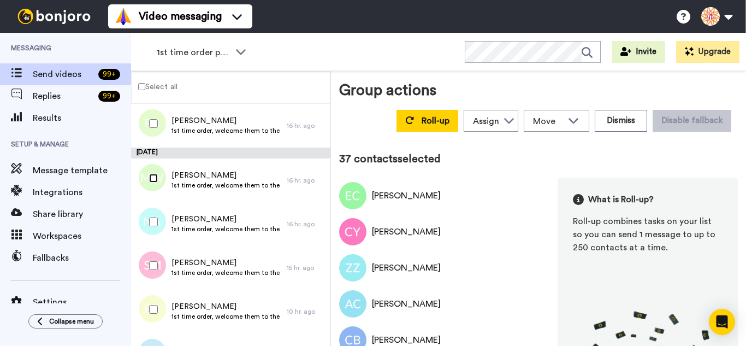
click at [155, 183] on div at bounding box center [151, 178] width 39 height 38
click at [150, 234] on div at bounding box center [151, 221] width 39 height 38
click at [153, 297] on div at bounding box center [151, 309] width 39 height 38
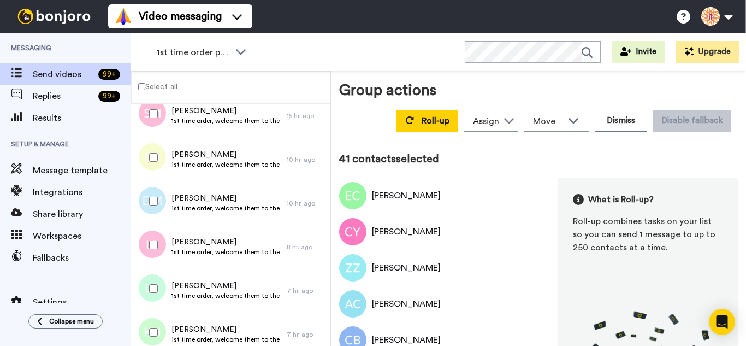
scroll to position [1747, 0]
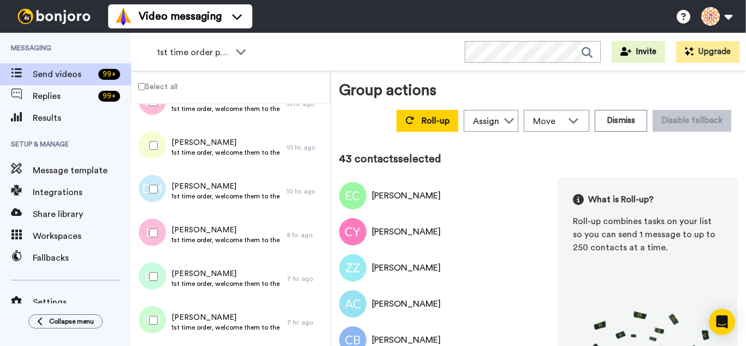
click at [156, 275] on div at bounding box center [151, 276] width 39 height 38
drag, startPoint x: 156, startPoint y: 312, endPoint x: 164, endPoint y: 260, distance: 52.5
click at [156, 312] on div at bounding box center [151, 320] width 39 height 38
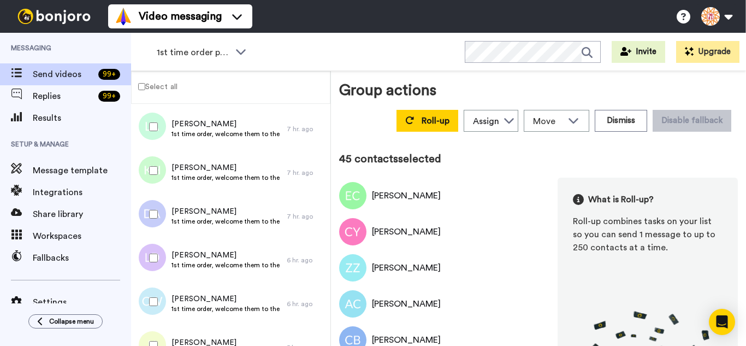
scroll to position [1910, 0]
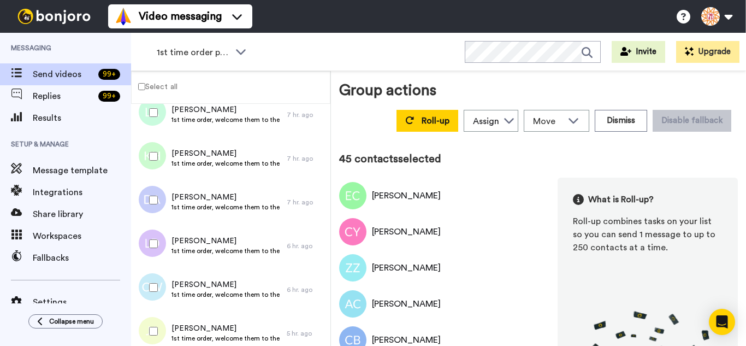
click at [162, 196] on div at bounding box center [151, 200] width 39 height 38
click at [150, 248] on div at bounding box center [151, 243] width 39 height 38
click at [155, 289] on div at bounding box center [151, 287] width 39 height 38
drag, startPoint x: 158, startPoint y: 316, endPoint x: 158, endPoint y: 326, distance: 10.4
click at [159, 325] on div at bounding box center [151, 331] width 39 height 38
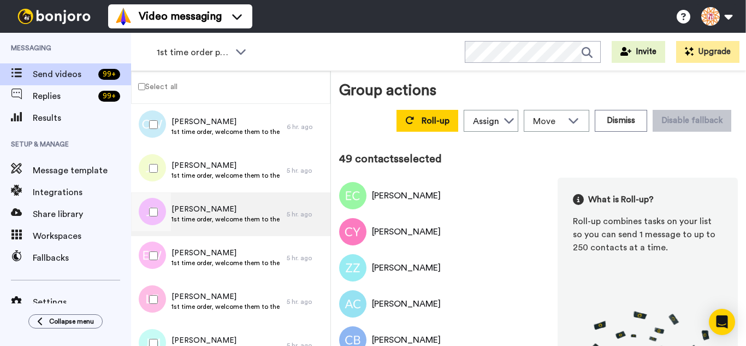
scroll to position [2074, 0]
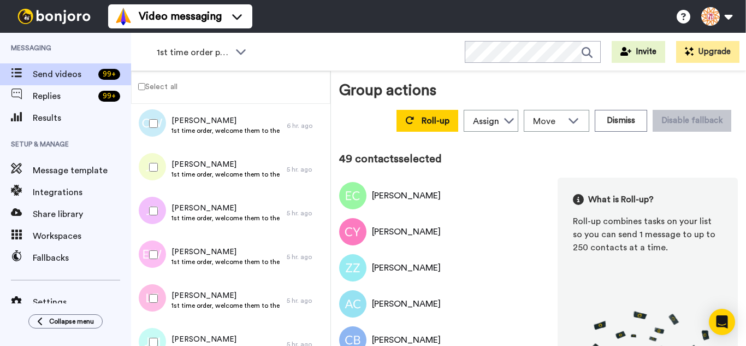
click at [158, 251] on div at bounding box center [151, 254] width 39 height 38
click at [163, 295] on div at bounding box center [151, 298] width 39 height 38
click at [168, 337] on div at bounding box center [151, 342] width 39 height 38
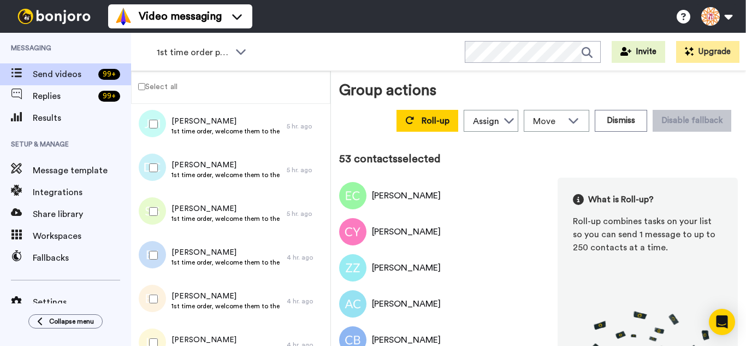
scroll to position [2292, 0]
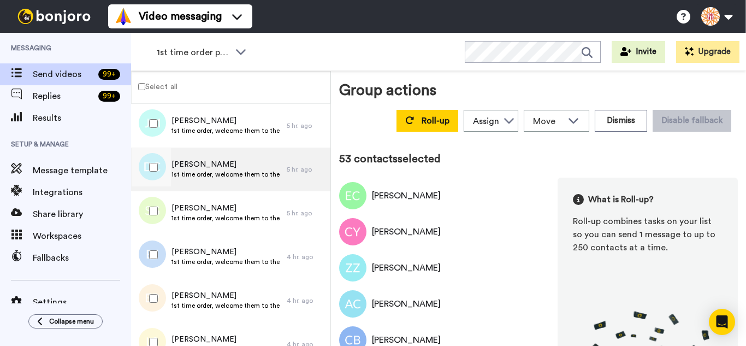
drag, startPoint x: 153, startPoint y: 153, endPoint x: 150, endPoint y: 186, distance: 33.5
click at [153, 154] on div at bounding box center [151, 167] width 39 height 38
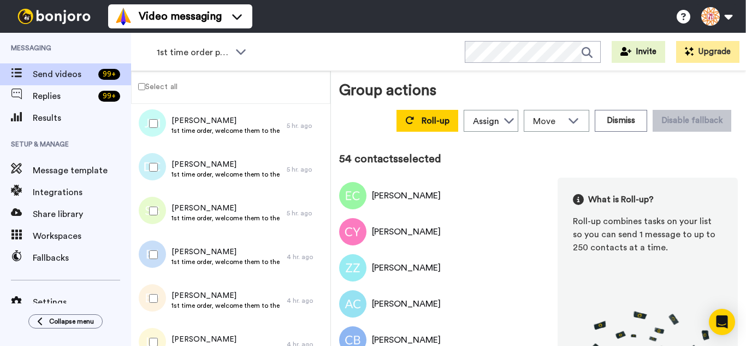
click at [153, 227] on div at bounding box center [151, 211] width 39 height 38
click at [150, 261] on div at bounding box center [151, 254] width 39 height 38
click at [162, 306] on div at bounding box center [151, 298] width 39 height 38
click at [167, 325] on div at bounding box center [151, 342] width 39 height 38
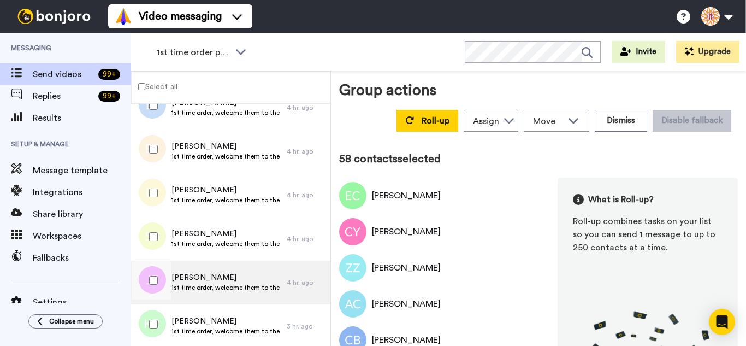
scroll to position [2456, 0]
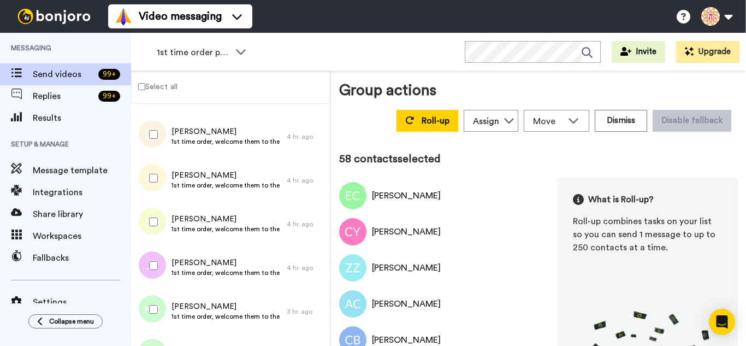
click at [151, 215] on div at bounding box center [151, 221] width 39 height 38
click at [154, 272] on div at bounding box center [151, 265] width 39 height 38
click at [154, 301] on div at bounding box center [151, 309] width 39 height 38
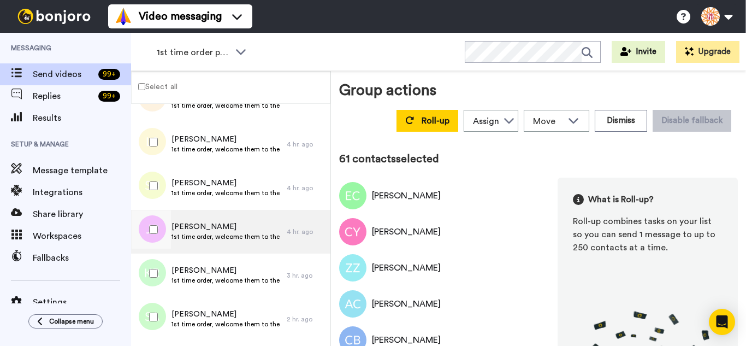
scroll to position [2511, 0]
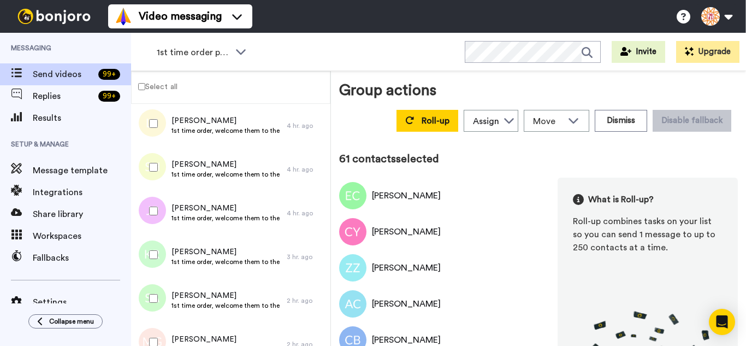
click at [141, 247] on div at bounding box center [151, 254] width 39 height 38
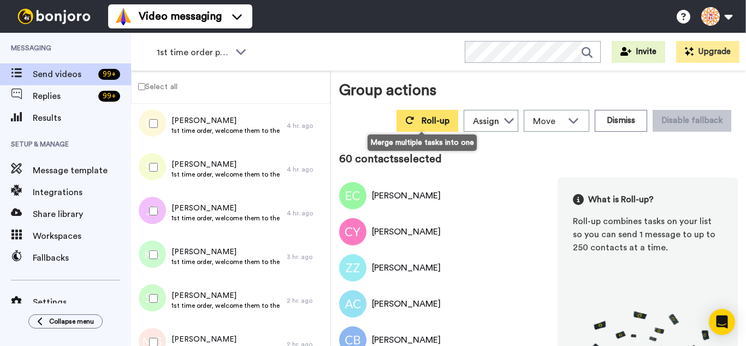
click at [419, 128] on button "Roll-up" at bounding box center [427, 121] width 62 height 22
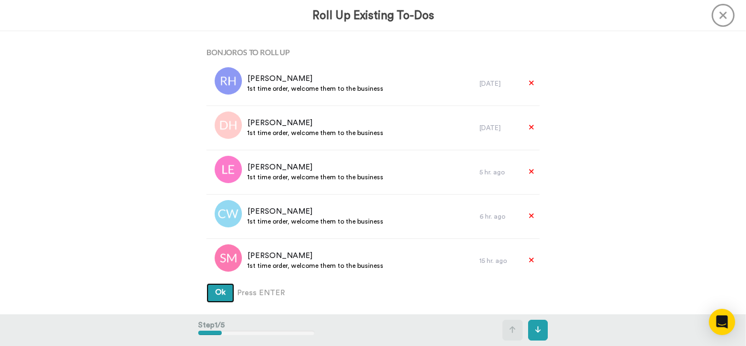
click at [206, 283] on button "Ok" at bounding box center [220, 293] width 28 height 20
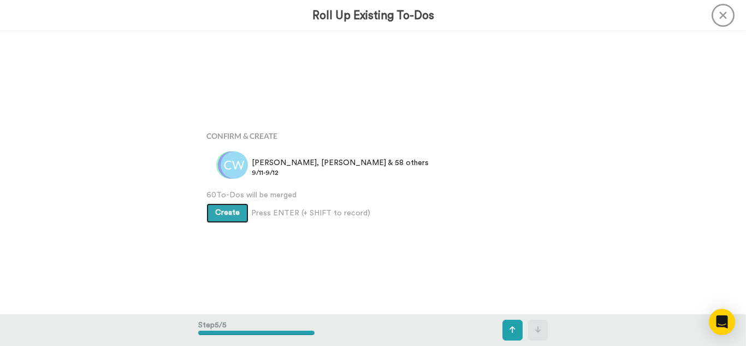
scroll to position [1130, 0]
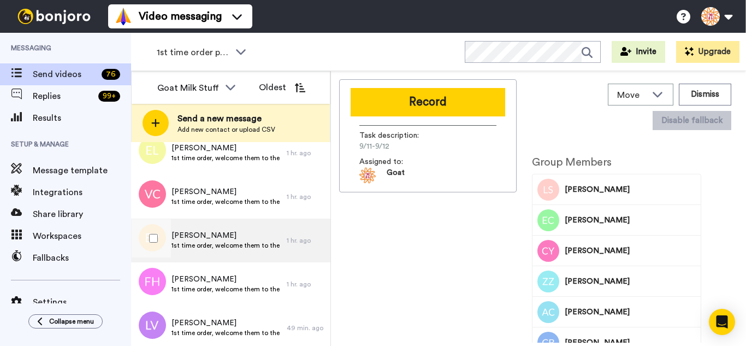
scroll to position [681, 0]
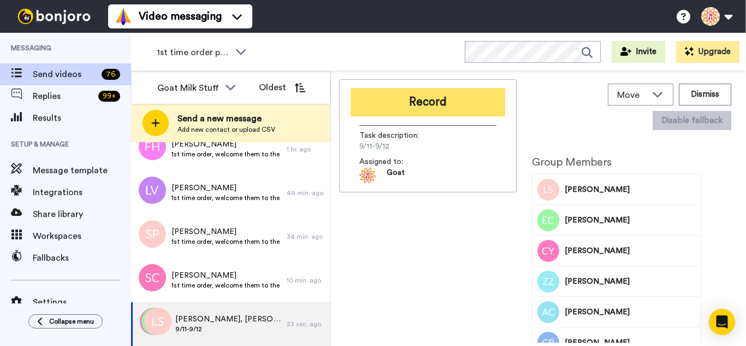
click at [431, 107] on button "Record" at bounding box center [427, 102] width 154 height 28
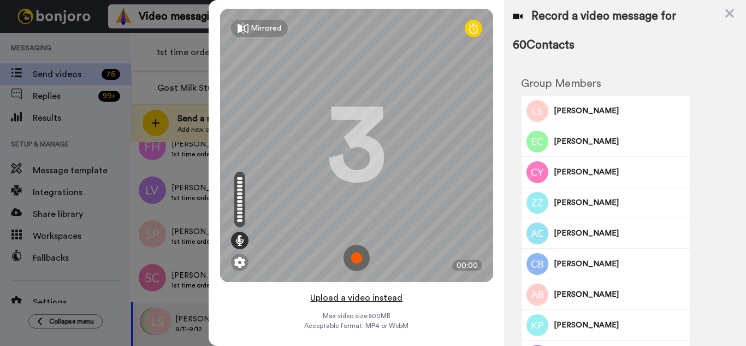
click at [390, 303] on button "Upload a video instead" at bounding box center [356, 297] width 99 height 14
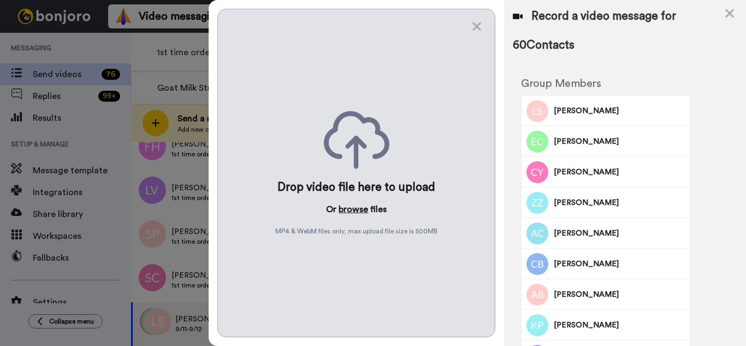
click at [346, 211] on button "browse" at bounding box center [352, 208] width 29 height 13
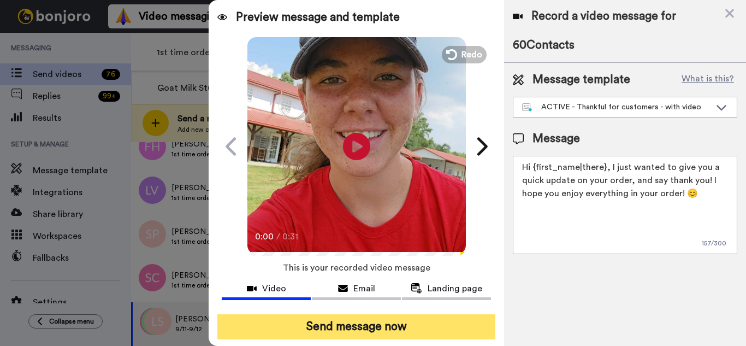
click at [340, 326] on button "Send message now" at bounding box center [356, 326] width 278 height 25
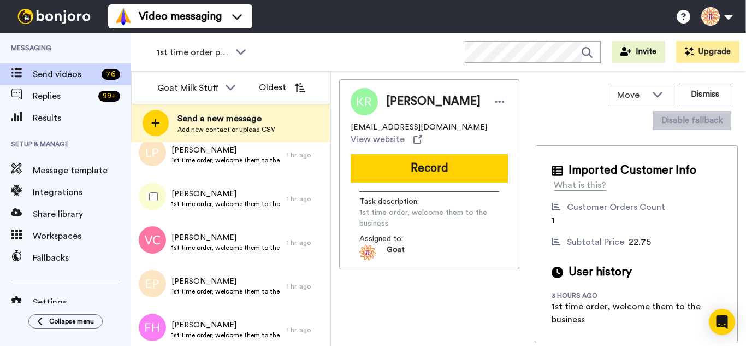
scroll to position [637, 0]
